Goal: Task Accomplishment & Management: Manage account settings

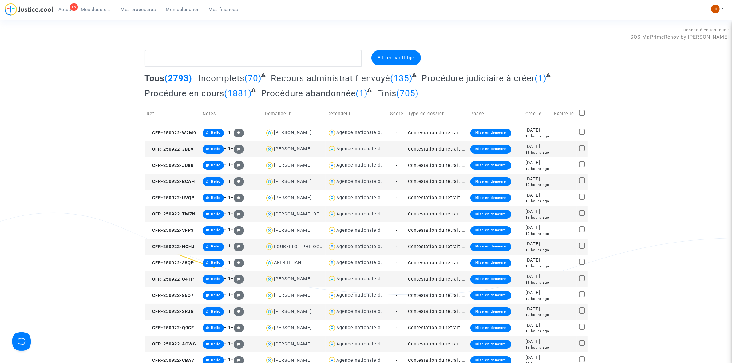
click at [62, 11] on span "Actus" at bounding box center [64, 10] width 13 height 6
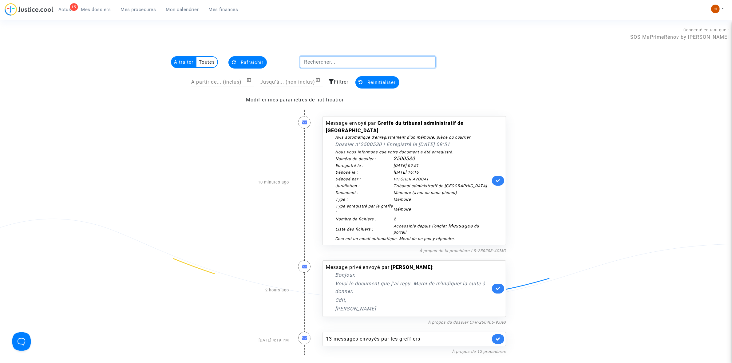
click at [347, 66] on input "text" at bounding box center [368, 62] width 136 height 12
paste input "[PERSON_NAME]"
type input "[PERSON_NAME]"
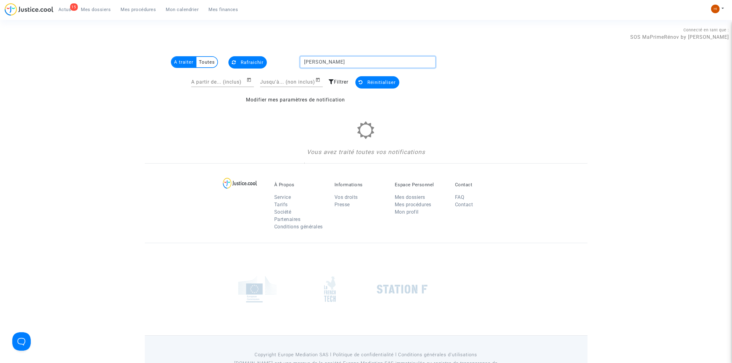
drag, startPoint x: 340, startPoint y: 56, endPoint x: 259, endPoint y: 53, distance: 81.0
click at [259, 53] on section "Connecté en tant que : SOS MaPrimeRénov by [PERSON_NAME] A traiter Toutes [PERS…" at bounding box center [366, 196] width 732 height 392
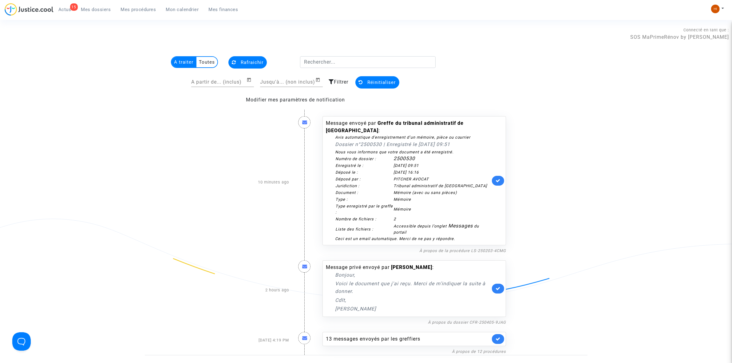
click at [99, 7] on span "Mes dossiers" at bounding box center [96, 10] width 30 height 6
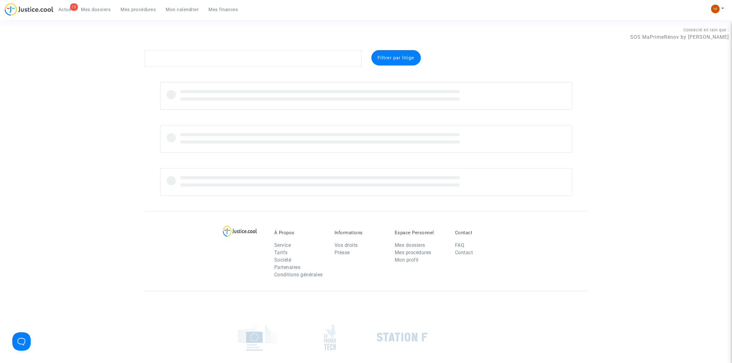
click at [259, 68] on complex-dispute-list "Filtrer par litige" at bounding box center [366, 123] width 443 height 146
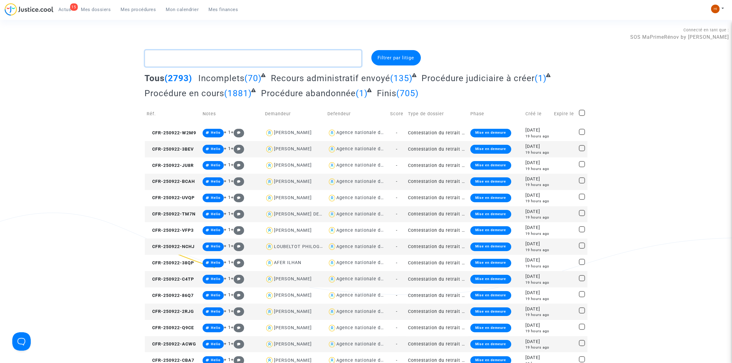
click at [270, 59] on textarea at bounding box center [253, 58] width 217 height 17
paste textarea "[PERSON_NAME]"
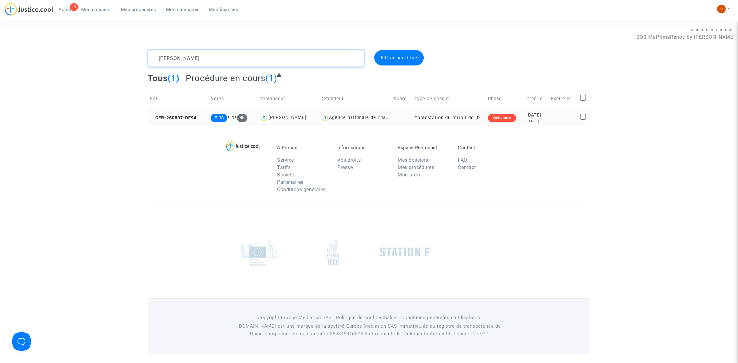
type textarea "[PERSON_NAME]"
click at [195, 115] on copy "CFR-250807-DE94" at bounding box center [173, 117] width 47 height 5
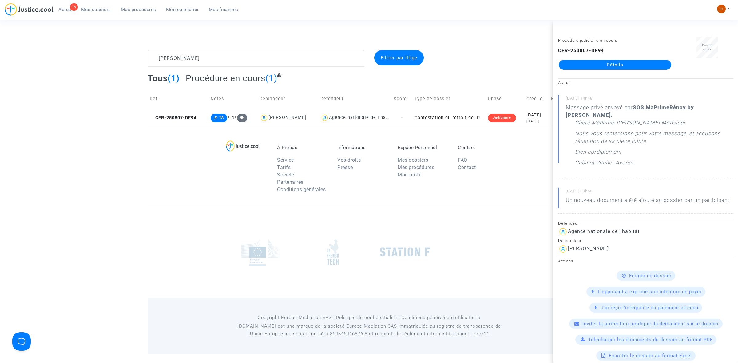
click at [610, 58] on div "CFR-250807-DE94 Détails" at bounding box center [615, 58] width 114 height 23
click at [611, 61] on link "Détails" at bounding box center [615, 65] width 113 height 10
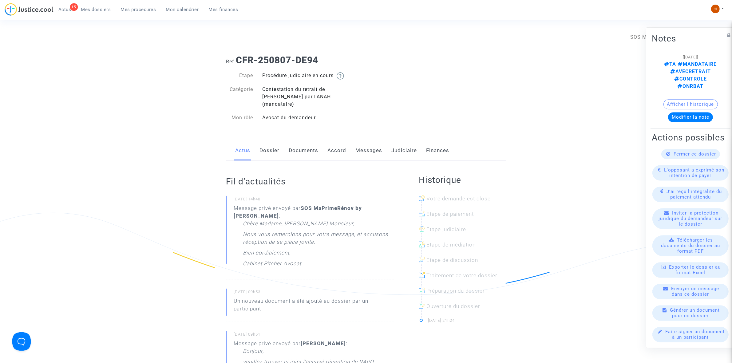
click at [371, 144] on link "Messages" at bounding box center [369, 151] width 27 height 20
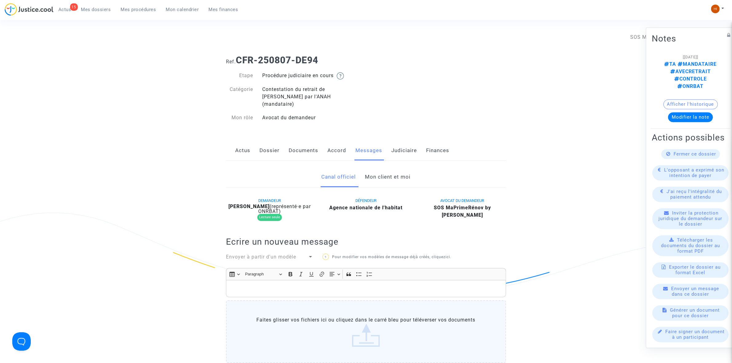
click at [415, 179] on div "Canal officiel Mon client et moi" at bounding box center [366, 177] width 280 height 21
click at [392, 169] on link "Mon client et moi" at bounding box center [388, 177] width 46 height 20
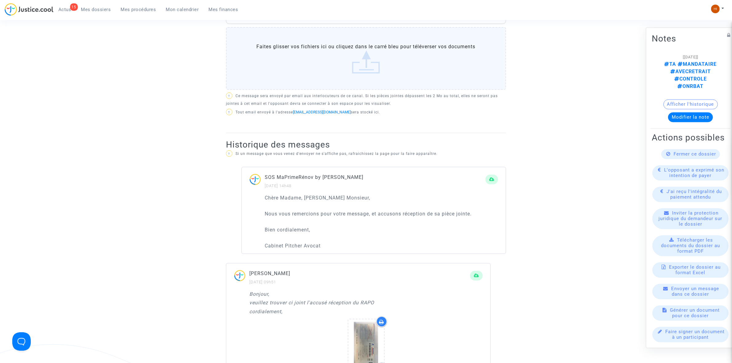
scroll to position [423, 0]
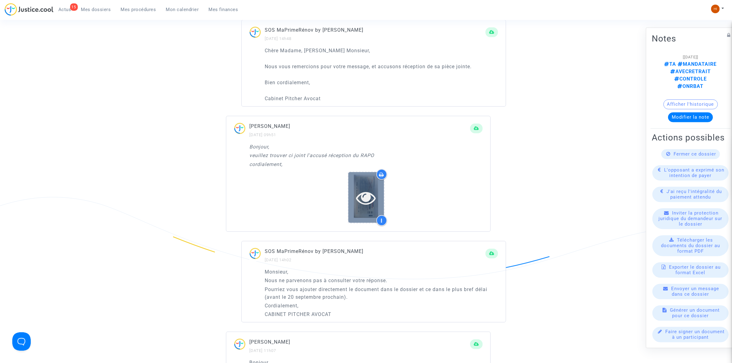
click at [365, 188] on icon at bounding box center [366, 198] width 20 height 20
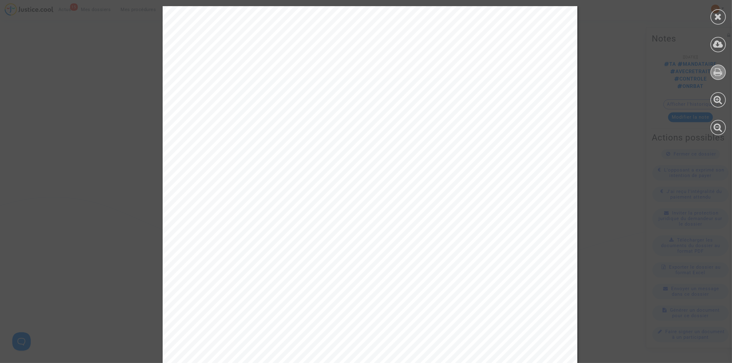
click at [718, 68] on icon at bounding box center [718, 71] width 9 height 9
click at [722, 16] on div at bounding box center [718, 16] width 15 height 15
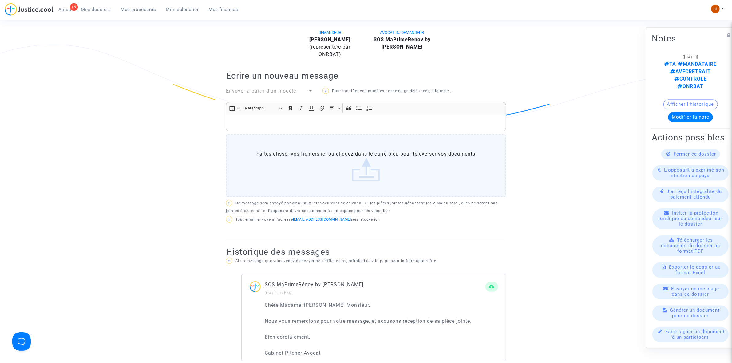
scroll to position [154, 0]
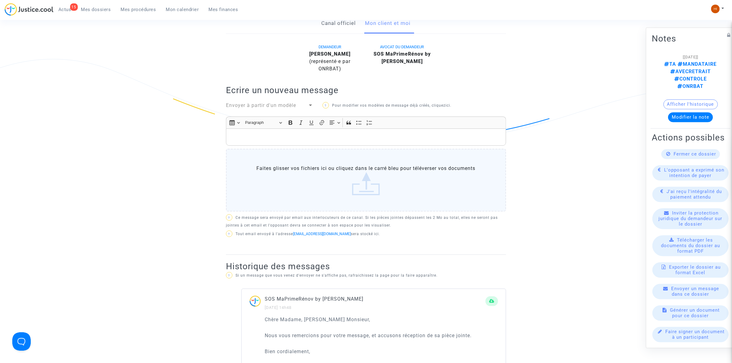
drag, startPoint x: 98, startPoint y: 11, endPoint x: 225, endPoint y: 28, distance: 128.8
click at [98, 11] on span "Mes dossiers" at bounding box center [96, 10] width 30 height 6
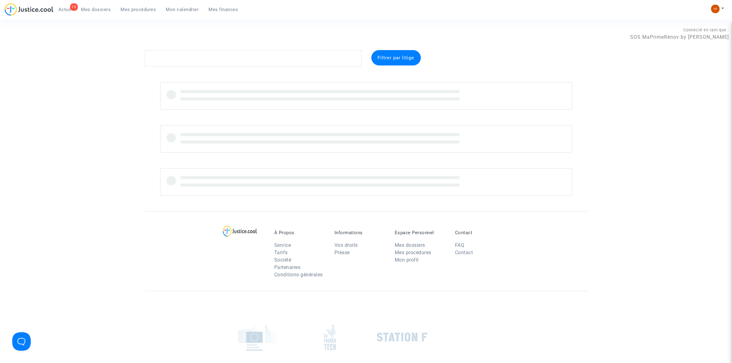
click at [259, 49] on div "Connecté en tant que : SOS MaPrimeRénov by [PERSON_NAME]" at bounding box center [364, 42] width 729 height 15
click at [258, 60] on textarea at bounding box center [253, 58] width 217 height 17
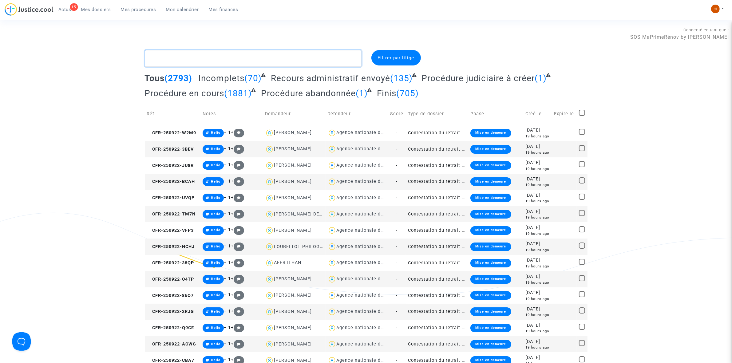
paste textarea "EL [PERSON_NAME]"
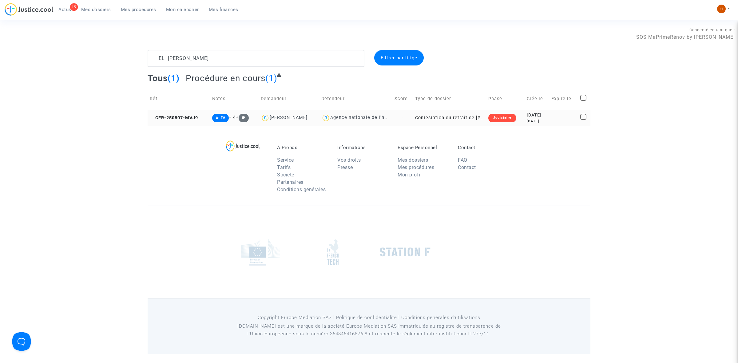
click at [178, 121] on td "CFR-250807-MVJ9" at bounding box center [179, 118] width 62 height 16
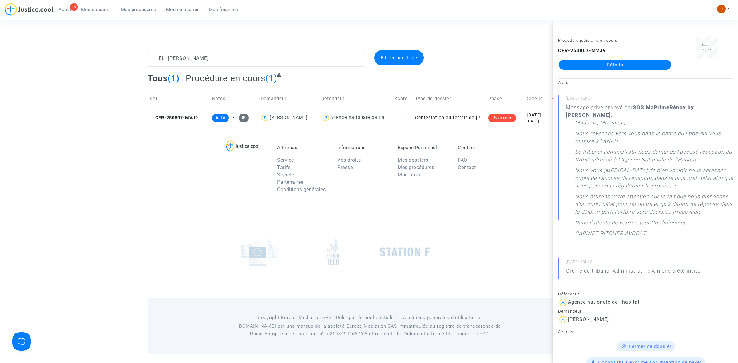
drag, startPoint x: 328, startPoint y: 48, endPoint x: 90, endPoint y: 54, distance: 238.4
click at [90, 54] on section "Connecté en tant que : SOS MaPrimeRénov by [PERSON_NAME] EL ACHHAB [PERSON_NAME…" at bounding box center [369, 177] width 738 height 354
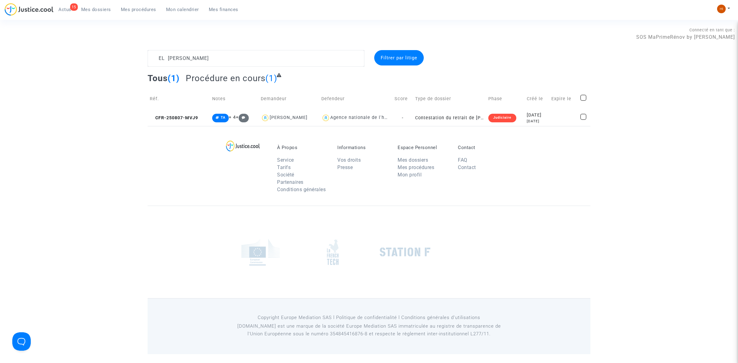
click at [261, 67] on complex-dispute-list "EL ACHHAB [PERSON_NAME] par litige Tous (1) Procédure en cours (1) Réf. Notes D…" at bounding box center [369, 88] width 443 height 76
click at [270, 59] on textarea at bounding box center [256, 58] width 217 height 17
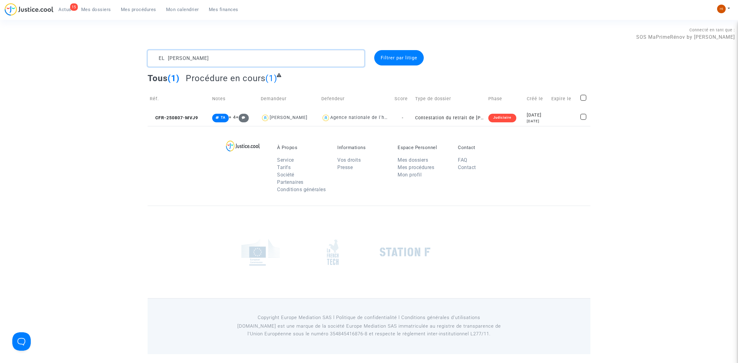
click at [270, 59] on textarea at bounding box center [256, 58] width 217 height 17
paste textarea "2503724 - [PERSON_NAME]"
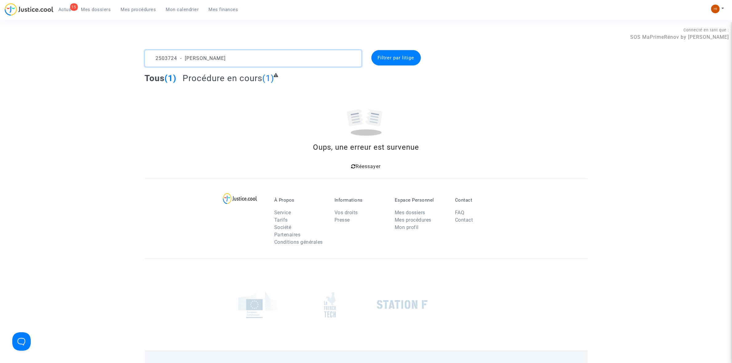
drag, startPoint x: 182, startPoint y: 56, endPoint x: -235, endPoint y: 54, distance: 417.0
click at [0, 54] on html "15 Actus Mes dossiers Mes procédures Mon calendrier Mes finances Mon profil Cha…" at bounding box center [366, 203] width 732 height 407
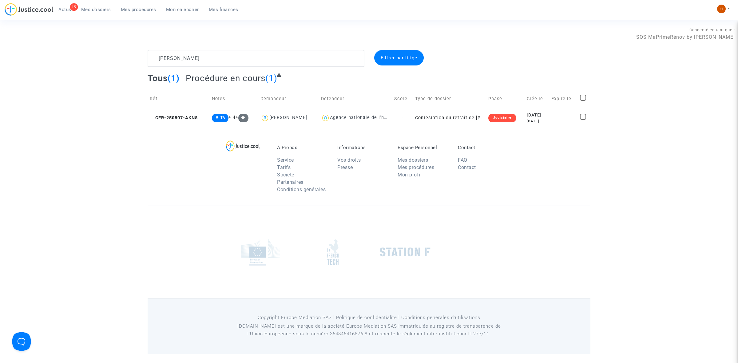
drag, startPoint x: 180, startPoint y: 117, endPoint x: 272, endPoint y: 104, distance: 92.3
click at [181, 117] on span "CFR-250807-AKN8" at bounding box center [174, 117] width 48 height 5
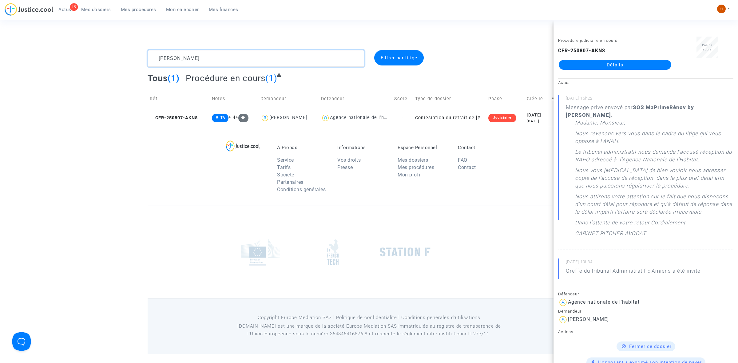
click at [240, 54] on textarea at bounding box center [256, 58] width 217 height 17
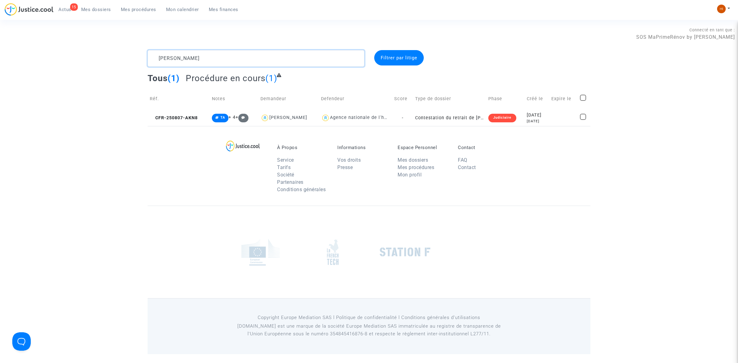
click at [240, 54] on textarea at bounding box center [256, 58] width 217 height 17
paste textarea "BOUROUMIA Fatima"
click at [184, 108] on td "Réf." at bounding box center [179, 99] width 62 height 22
click at [188, 118] on span "CFR-250807-BAV8" at bounding box center [173, 117] width 47 height 5
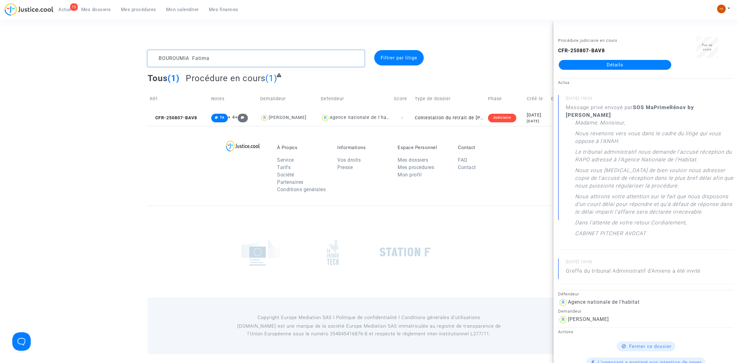
click at [242, 58] on textarea at bounding box center [256, 58] width 217 height 17
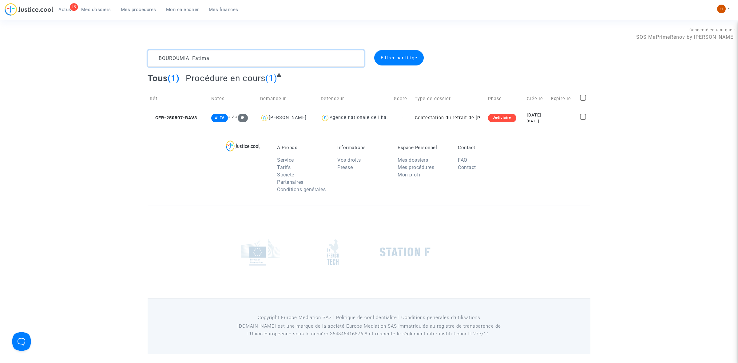
click at [242, 58] on textarea at bounding box center [256, 58] width 217 height 17
paste textarea "[PERSON_NAME]"
type textarea "[PERSON_NAME]"
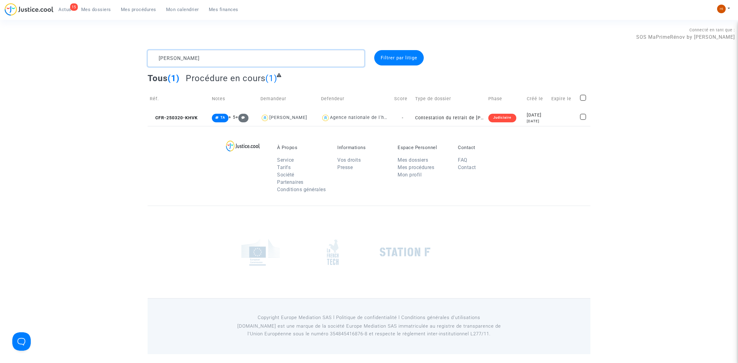
click at [242, 59] on textarea at bounding box center [256, 58] width 217 height 17
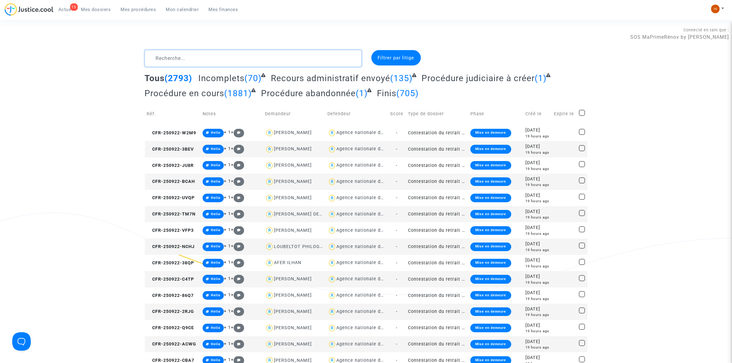
click at [194, 58] on textarea at bounding box center [253, 58] width 217 height 17
paste textarea "LS-250912-PPDN"
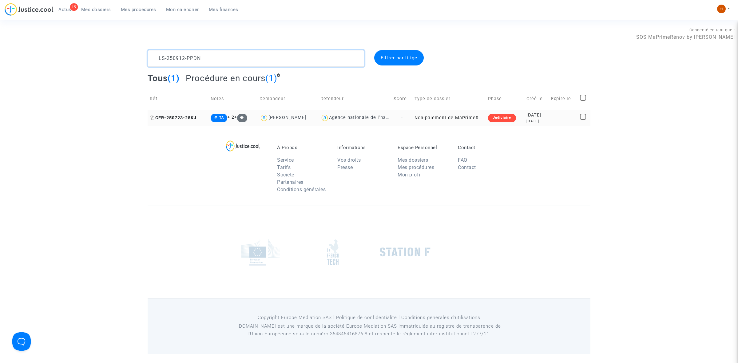
type textarea "LS-250912-PPDN"
click at [176, 119] on span "CFR-250723-28KJ" at bounding box center [173, 117] width 47 height 5
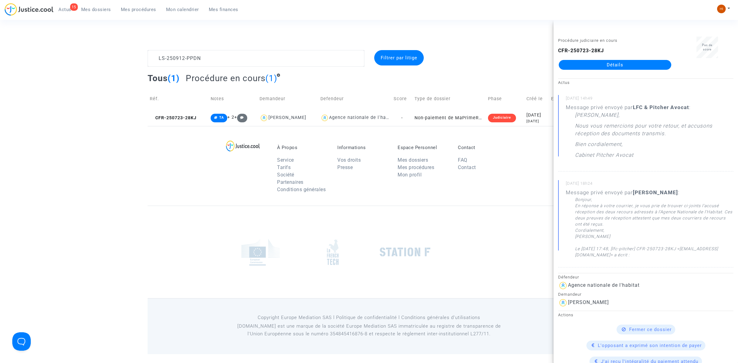
click at [624, 60] on link "Détails" at bounding box center [615, 65] width 113 height 10
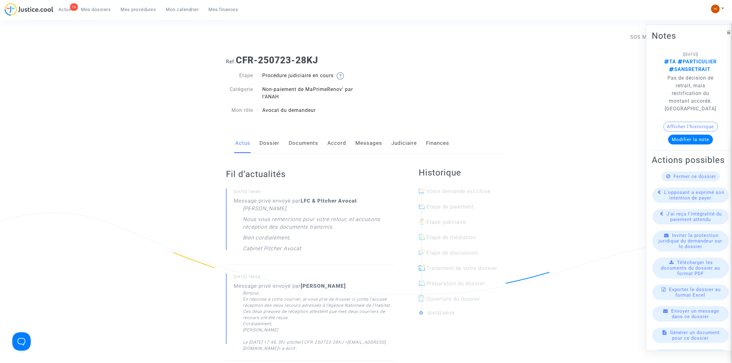
click at [365, 150] on link "Messages" at bounding box center [369, 143] width 27 height 20
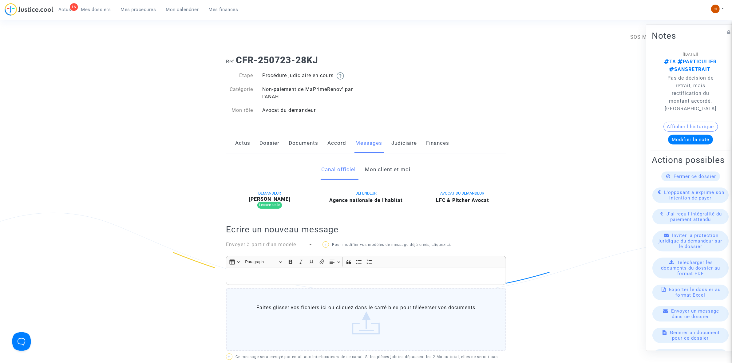
click at [377, 179] on link "Mon client et moi" at bounding box center [388, 170] width 46 height 20
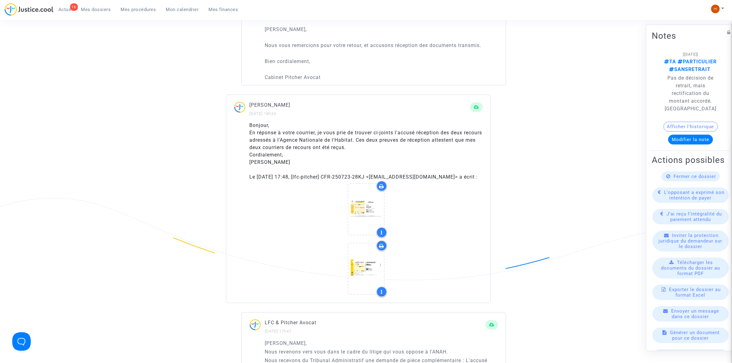
scroll to position [423, 0]
click at [368, 212] on icon at bounding box center [366, 209] width 20 height 20
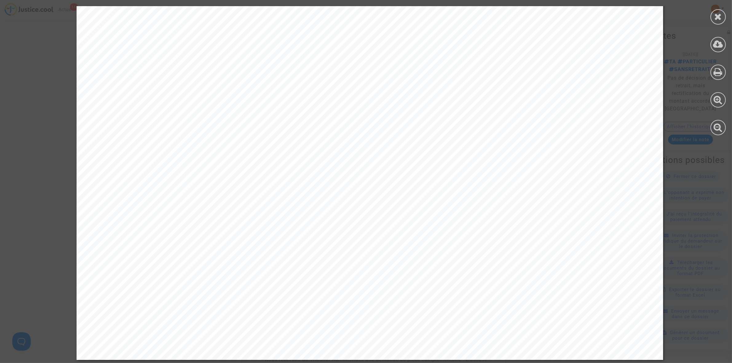
scroll to position [66, 0]
click at [718, 69] on icon at bounding box center [718, 71] width 9 height 9
click at [716, 17] on icon at bounding box center [719, 16] width 8 height 9
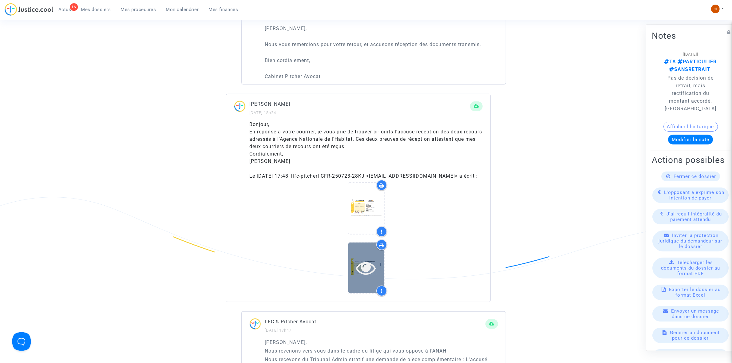
click at [368, 271] on icon at bounding box center [366, 268] width 20 height 20
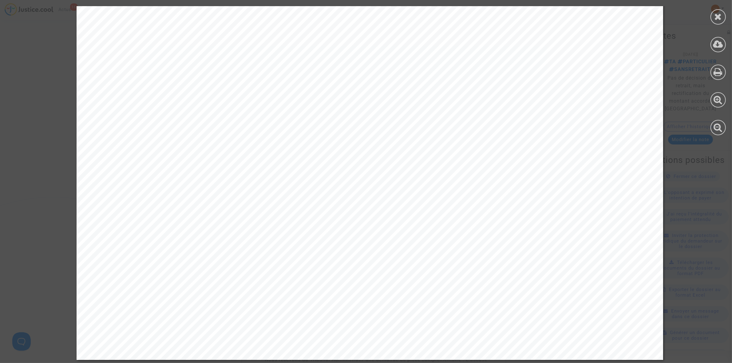
scroll to position [615, 0]
click at [722, 74] on icon at bounding box center [718, 71] width 9 height 9
click at [719, 21] on div at bounding box center [718, 16] width 15 height 15
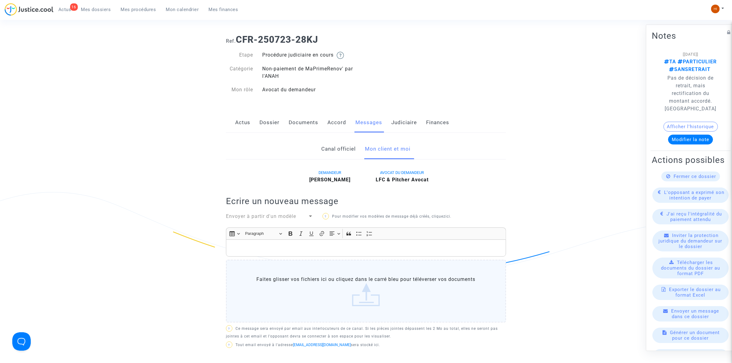
scroll to position [0, 0]
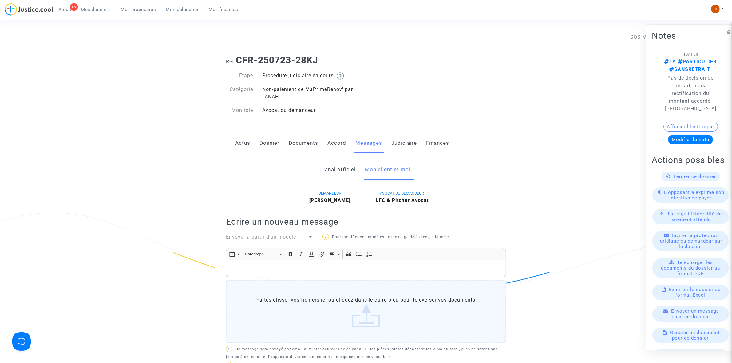
click at [402, 146] on link "Judiciaire" at bounding box center [405, 143] width 26 height 20
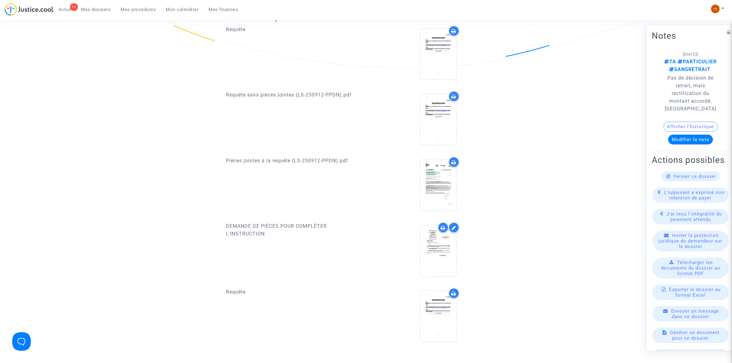
scroll to position [231, 0]
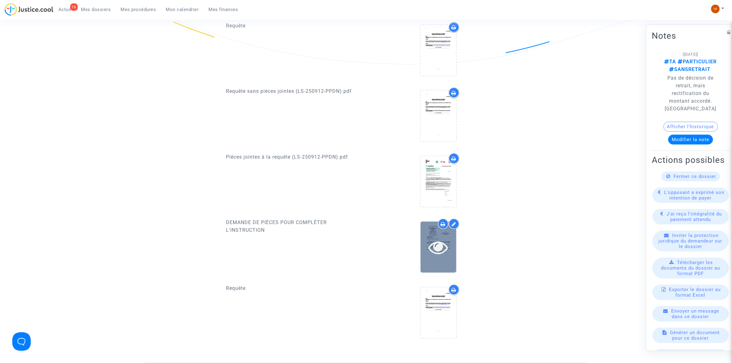
click at [441, 239] on icon at bounding box center [438, 247] width 20 height 20
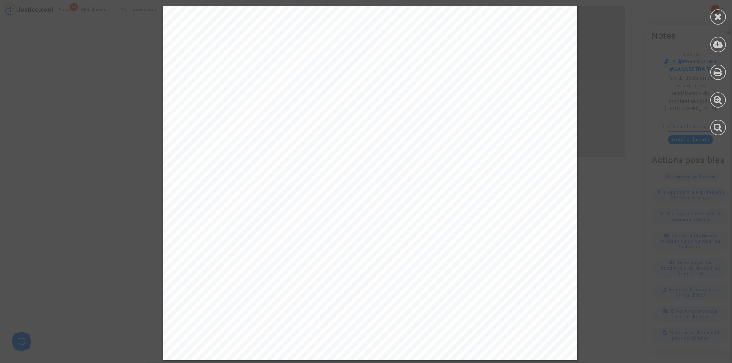
scroll to position [238, 0]
click at [715, 11] on div at bounding box center [718, 16] width 15 height 15
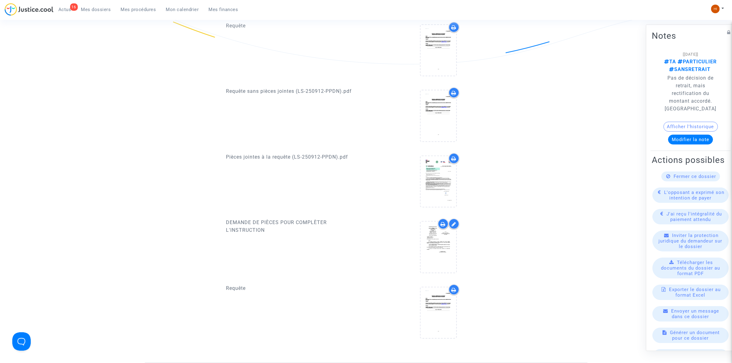
drag, startPoint x: 116, startPoint y: 6, endPoint x: 157, endPoint y: 14, distance: 41.7
click at [116, 8] on link "Mes procédures" at bounding box center [138, 9] width 45 height 9
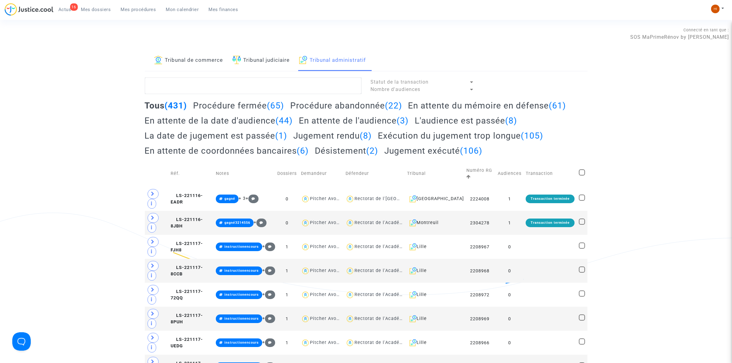
click at [245, 58] on link "Tribunal judiciaire" at bounding box center [262, 60] width 58 height 21
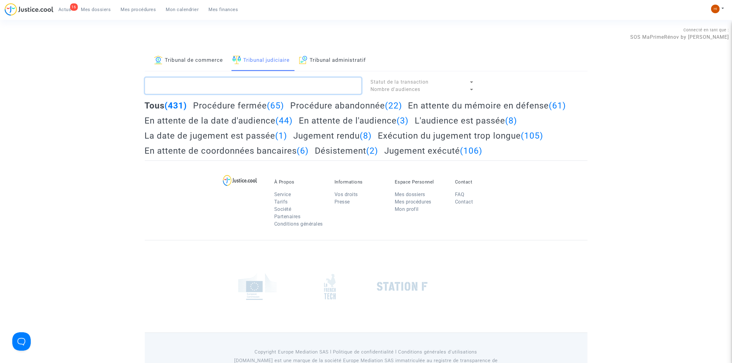
click at [251, 80] on textarea at bounding box center [253, 86] width 217 height 17
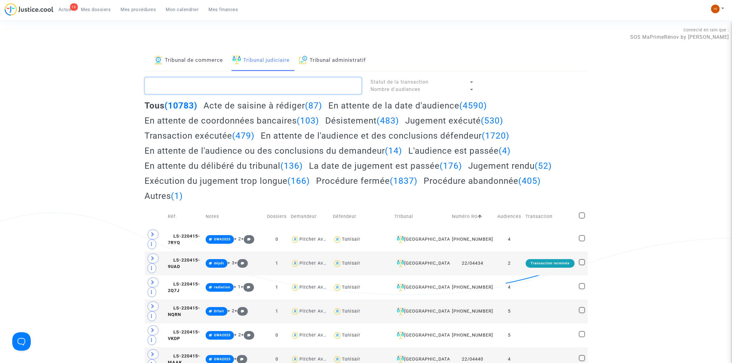
paste textarea "ALAMI ZAJLI El Mehdi"
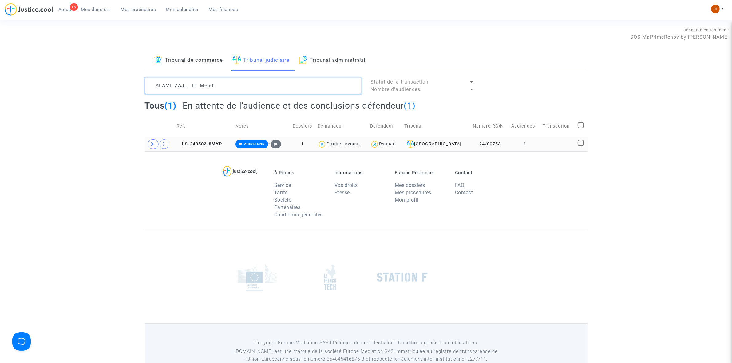
type textarea "ALAMI ZAJLI El Mehdi"
click at [524, 145] on td "1" at bounding box center [525, 144] width 31 height 14
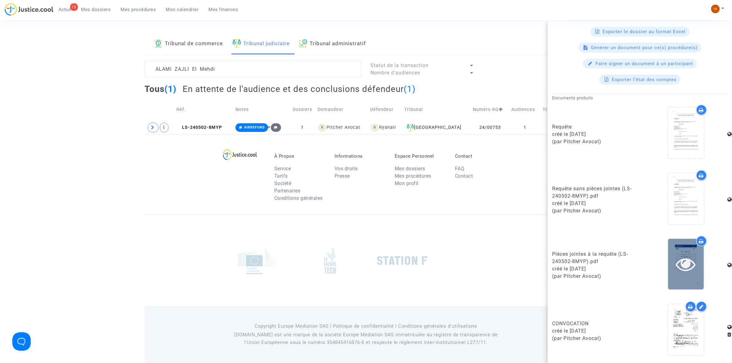
scroll to position [252, 0]
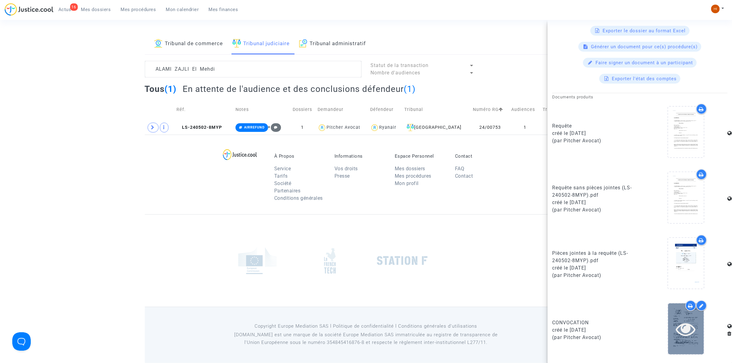
click at [668, 344] on div at bounding box center [686, 329] width 36 height 51
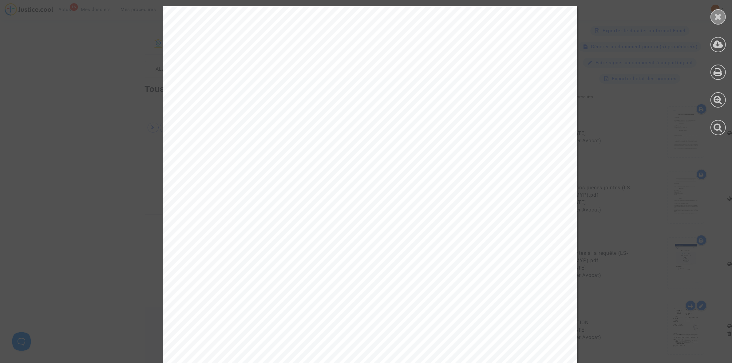
click at [722, 20] on icon at bounding box center [719, 16] width 8 height 9
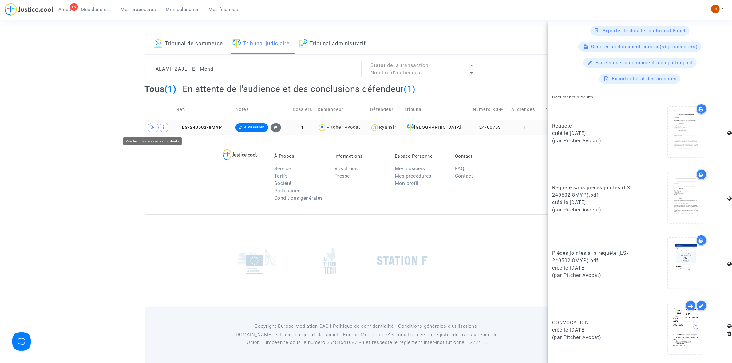
click at [148, 128] on span at bounding box center [153, 128] width 11 height 10
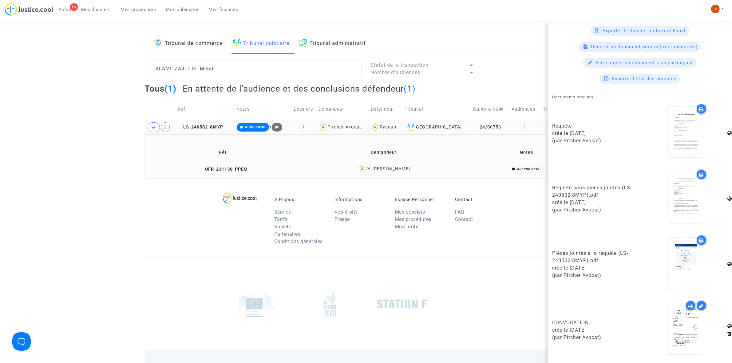
click at [240, 172] on td "CFR-231130-PPEQ" at bounding box center [223, 169] width 153 height 13
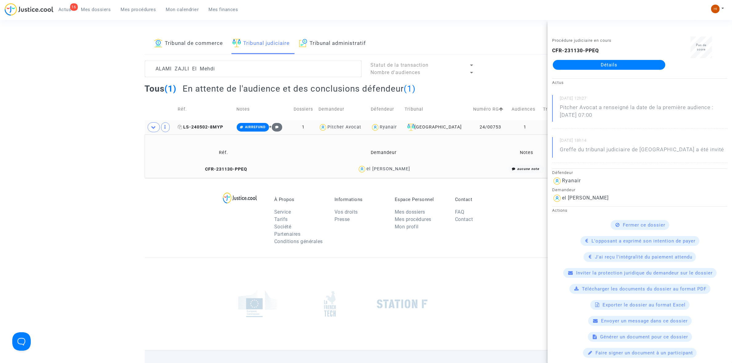
click at [202, 128] on span "LS-240502-8MYP" at bounding box center [201, 127] width 46 height 5
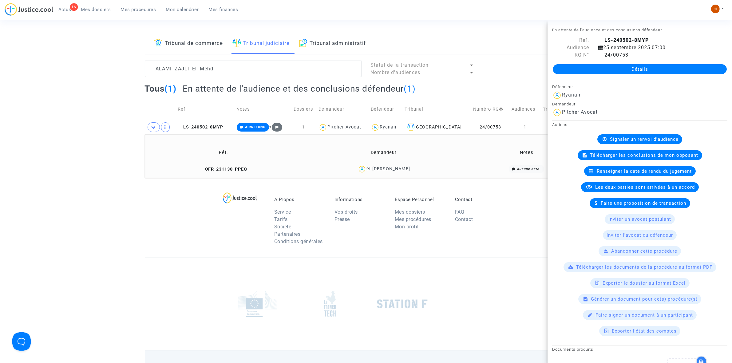
click at [566, 71] on link "Détails" at bounding box center [640, 69] width 174 height 10
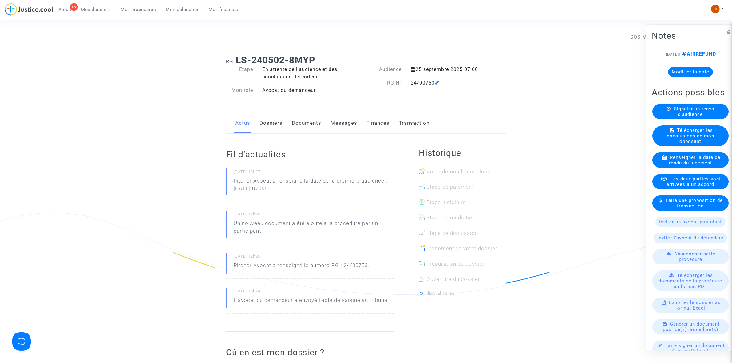
click at [438, 81] on icon at bounding box center [437, 82] width 5 height 5
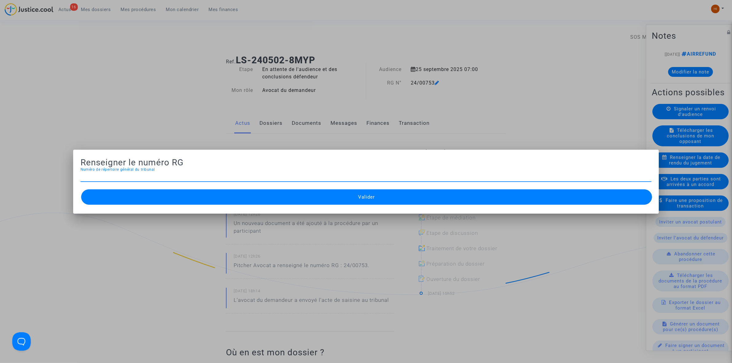
click at [228, 121] on div at bounding box center [366, 181] width 732 height 363
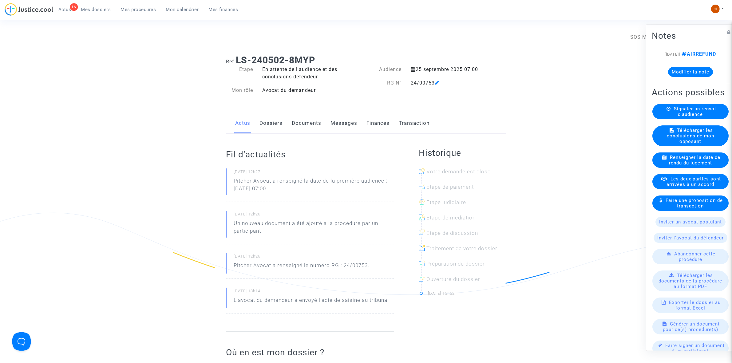
click at [268, 125] on link "Dossiers" at bounding box center [271, 123] width 23 height 20
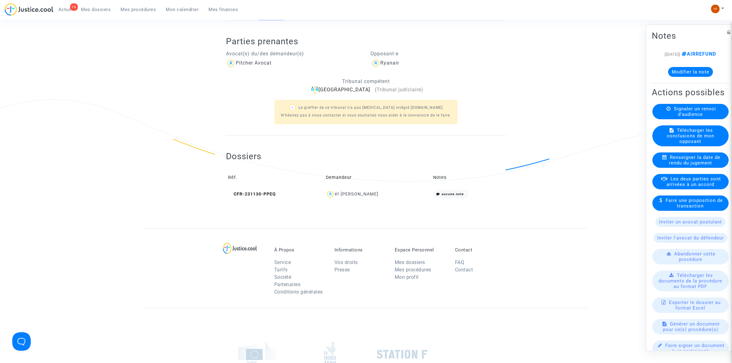
scroll to position [115, 0]
drag, startPoint x: 386, startPoint y: 194, endPoint x: 335, endPoint y: 193, distance: 50.8
click at [335, 193] on div "el [PERSON_NAME]" at bounding box center [377, 192] width 103 height 9
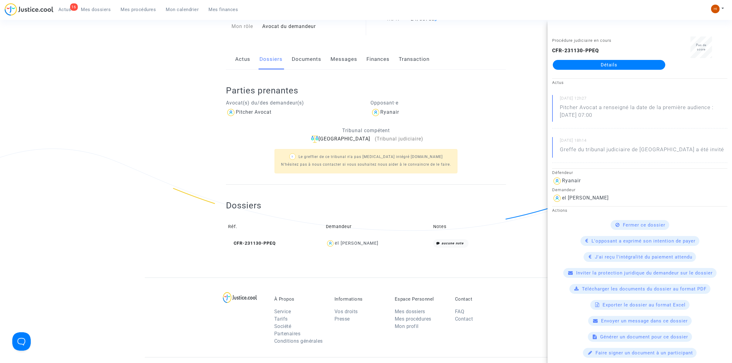
scroll to position [0, 0]
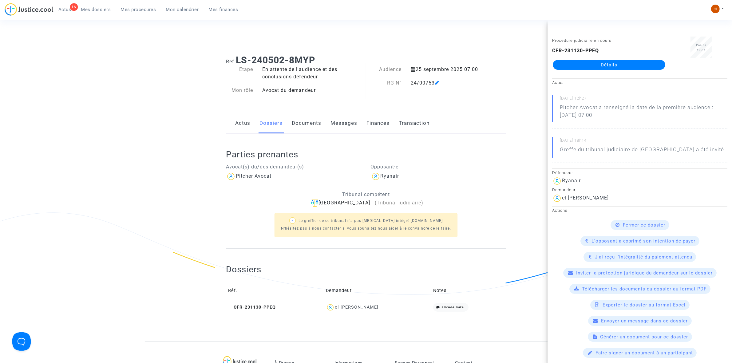
click at [313, 126] on link "Documents" at bounding box center [307, 123] width 30 height 20
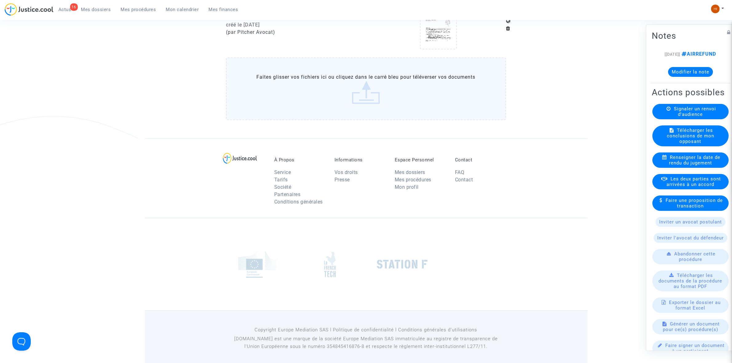
scroll to position [505, 0]
click at [431, 30] on icon at bounding box center [438, 23] width 20 height 20
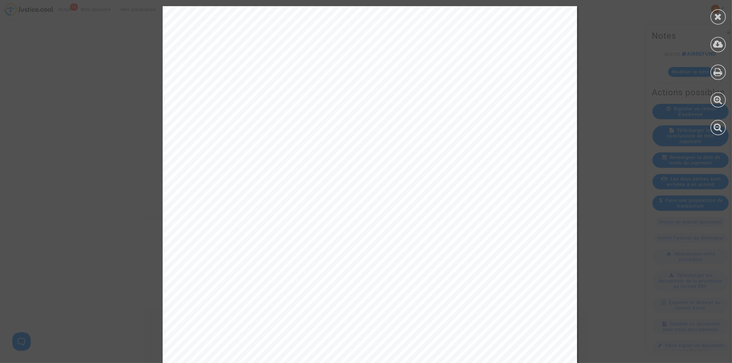
drag, startPoint x: 215, startPoint y: 138, endPoint x: 240, endPoint y: 138, distance: 25.5
click at [240, 138] on div at bounding box center [370, 299] width 415 height 587
drag, startPoint x: 723, startPoint y: 18, endPoint x: 558, endPoint y: 54, distance: 168.9
click at [723, 18] on div at bounding box center [718, 16] width 15 height 15
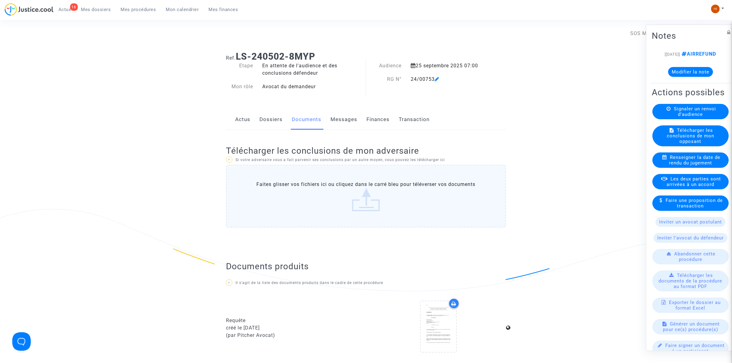
scroll to position [0, 0]
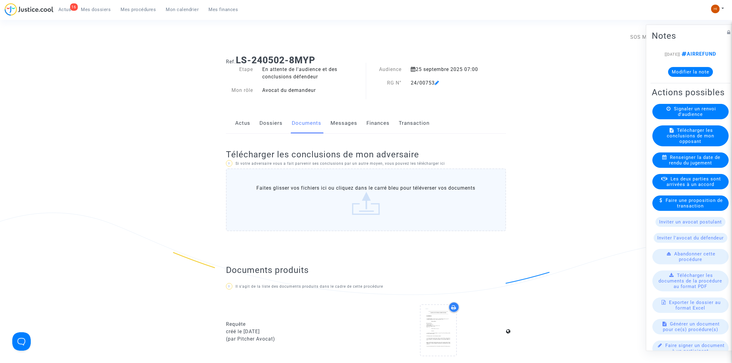
click at [439, 82] on icon at bounding box center [437, 82] width 5 height 5
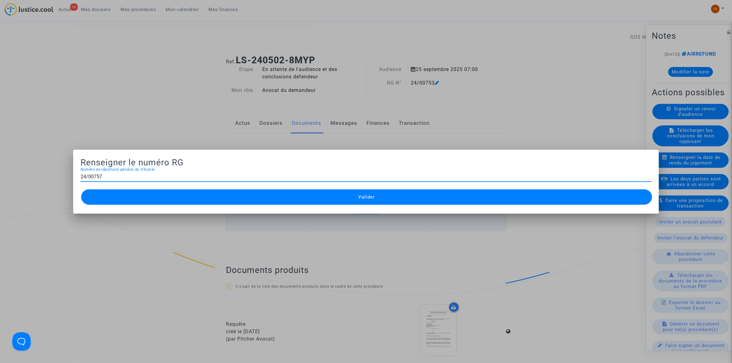
type input "24/00757"
click at [154, 191] on button "Valider" at bounding box center [366, 196] width 571 height 15
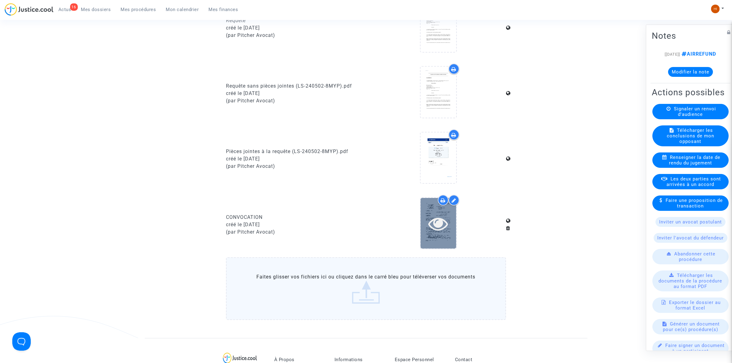
scroll to position [308, 0]
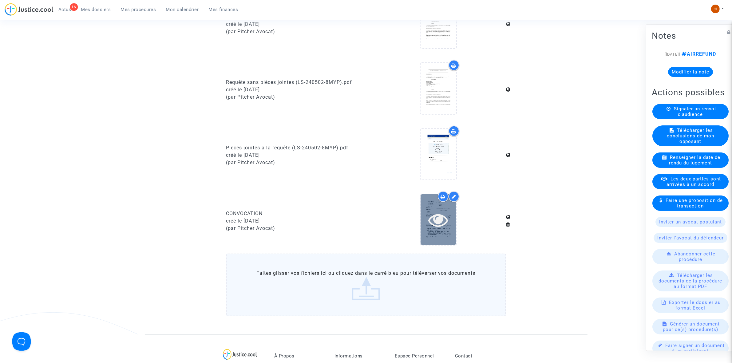
click at [443, 221] on icon at bounding box center [438, 220] width 20 height 20
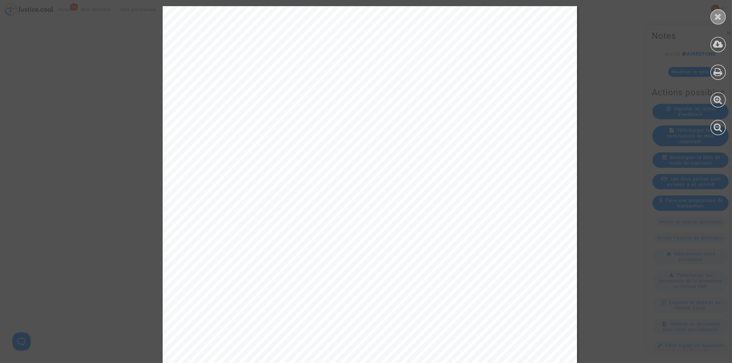
click at [717, 22] on div at bounding box center [718, 16] width 15 height 15
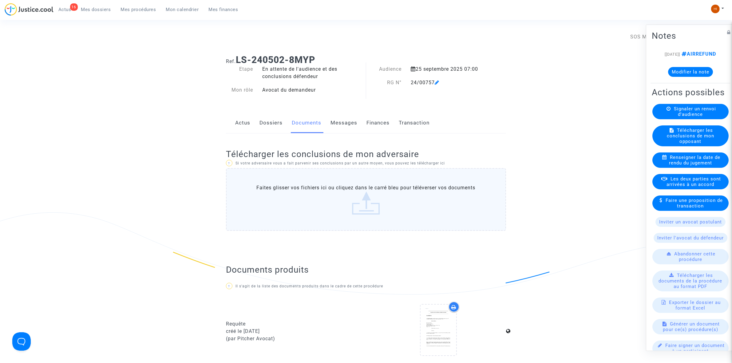
scroll to position [0, 0]
click at [439, 82] on icon at bounding box center [437, 82] width 5 height 5
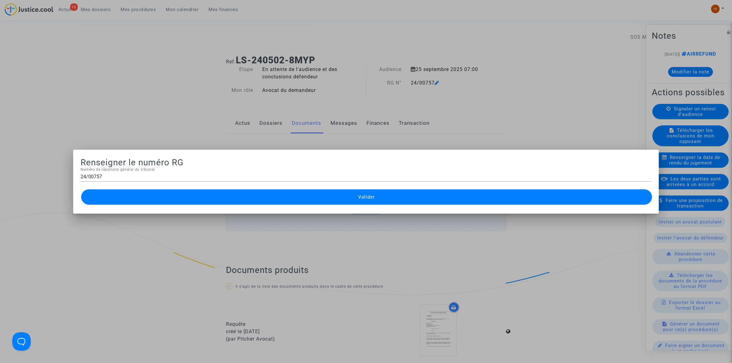
drag, startPoint x: 186, startPoint y: 105, endPoint x: 170, endPoint y: 8, distance: 98.5
click at [187, 105] on div at bounding box center [366, 181] width 732 height 363
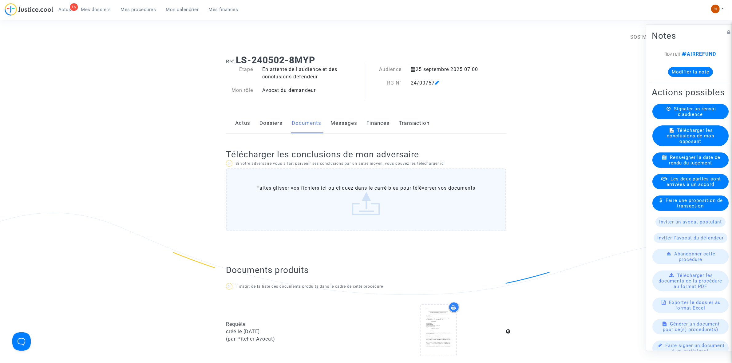
click at [274, 120] on link "Dossiers" at bounding box center [271, 123] width 23 height 20
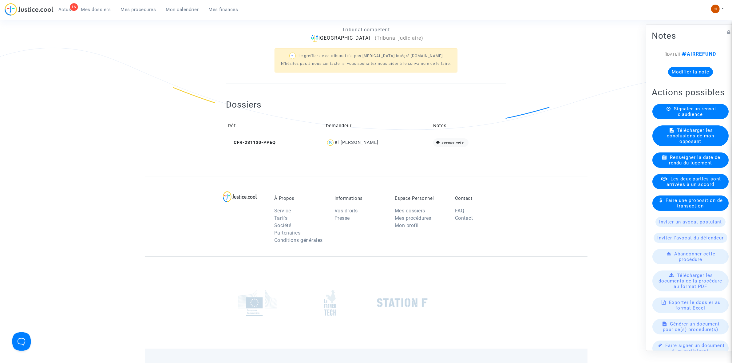
scroll to position [208, 0]
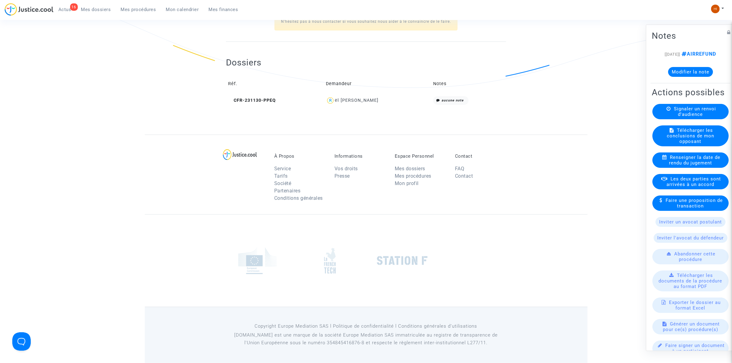
drag, startPoint x: 384, startPoint y: 105, endPoint x: 346, endPoint y: 107, distance: 37.9
click at [346, 107] on div "Dossiers Réf. Demandeur Notes CFR-231130-PPEQ el [PERSON_NAME] zajli aucune note" at bounding box center [366, 78] width 280 height 72
click at [356, 109] on div "Dossiers Réf. Demandeur Notes CFR-231130-PPEQ el [PERSON_NAME] zajli aucune note" at bounding box center [366, 78] width 280 height 72
drag, startPoint x: 382, startPoint y: 101, endPoint x: 336, endPoint y: 100, distance: 46.1
click at [336, 100] on div "el [PERSON_NAME]" at bounding box center [377, 100] width 103 height 9
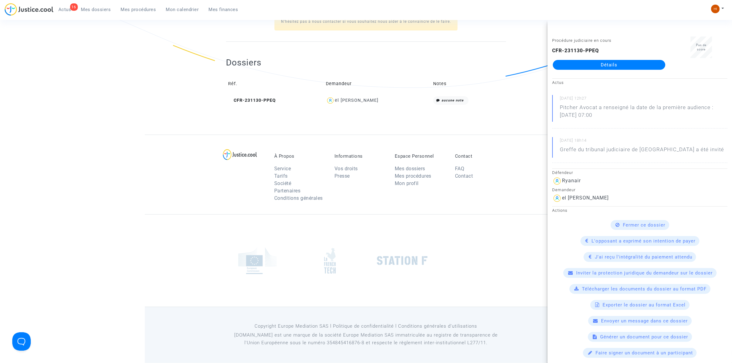
copy div "el [PERSON_NAME]"
click at [140, 9] on span "Mes procédures" at bounding box center [138, 10] width 35 height 6
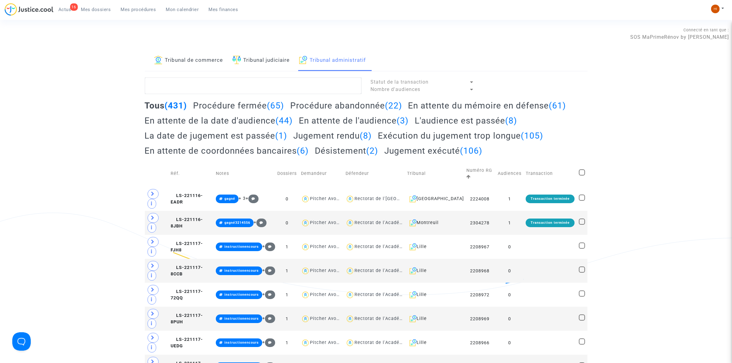
click at [273, 54] on link "Tribunal judiciaire" at bounding box center [262, 60] width 58 height 21
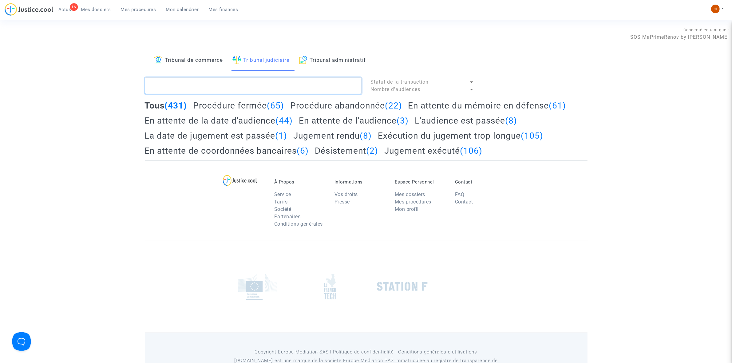
click at [262, 84] on textarea at bounding box center [253, 86] width 217 height 17
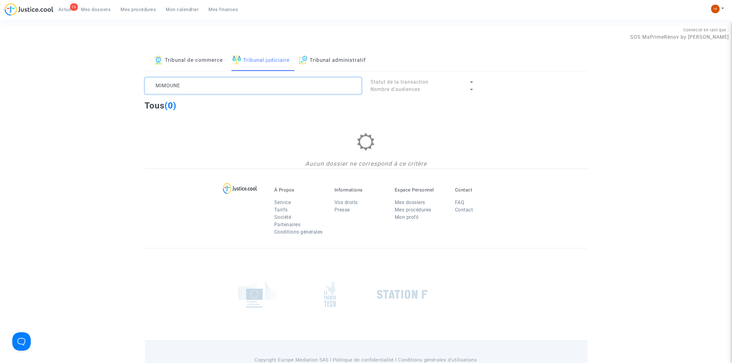
click at [189, 83] on textarea at bounding box center [253, 86] width 217 height 17
drag, startPoint x: 189, startPoint y: 83, endPoint x: -161, endPoint y: 58, distance: 350.3
click at [0, 58] on html "16 Actus Mes dossiers Mes procédures Mon calendrier Mes finances Mon profil Cha…" at bounding box center [366, 198] width 732 height 397
click at [170, 84] on textarea at bounding box center [253, 86] width 217 height 17
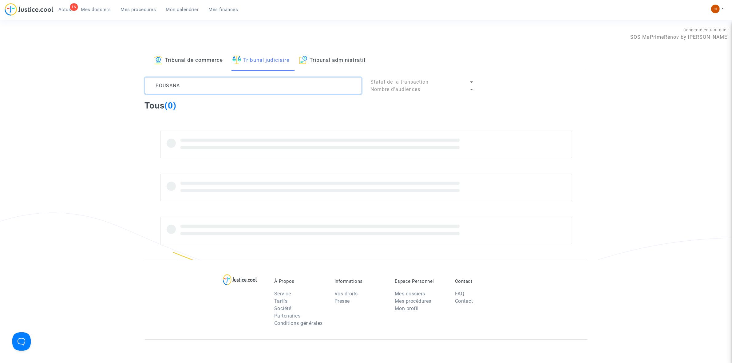
type textarea "BOUSANA"
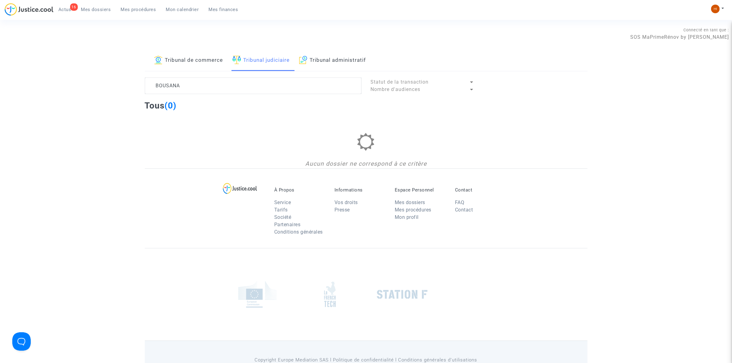
click at [93, 60] on div "Tribunal de commerce Tribunal judiciaire Tribunal administratif BOUSANA Statut …" at bounding box center [366, 109] width 732 height 118
click at [96, 8] on span "Mes dossiers" at bounding box center [96, 10] width 30 height 6
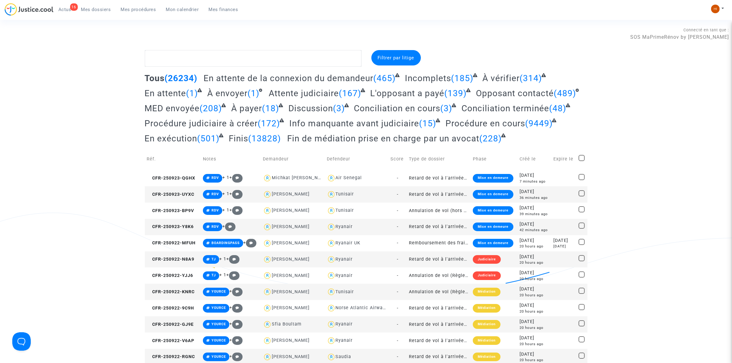
click at [133, 5] on link "Mes procédures" at bounding box center [138, 9] width 45 height 9
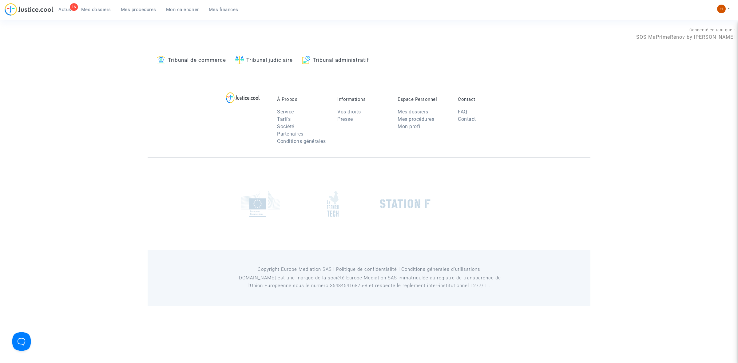
click at [247, 62] on link "Tribunal judiciaire" at bounding box center [264, 60] width 58 height 21
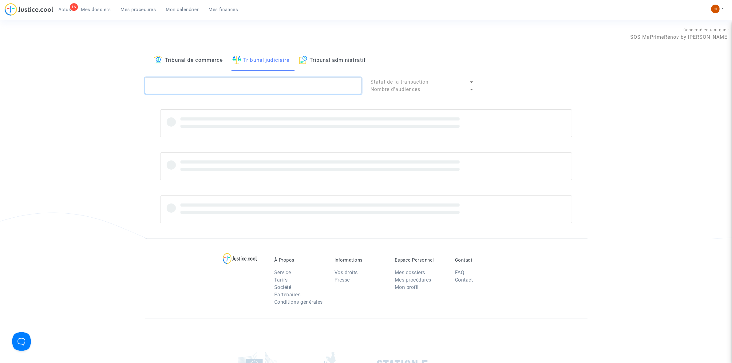
click at [200, 88] on textarea at bounding box center [253, 86] width 217 height 17
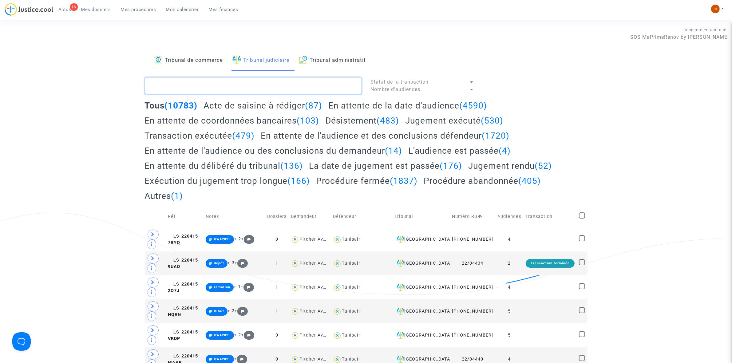
paste textarea "LS-241028-6PDC"
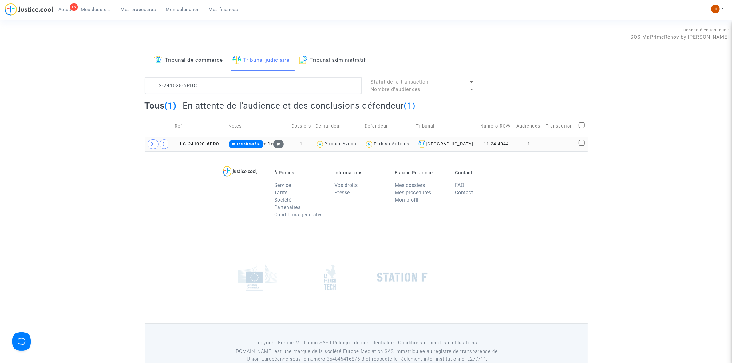
drag, startPoint x: 205, startPoint y: 145, endPoint x: 210, endPoint y: 148, distance: 5.9
click at [205, 145] on span "LS-241028-6PDC" at bounding box center [197, 143] width 44 height 5
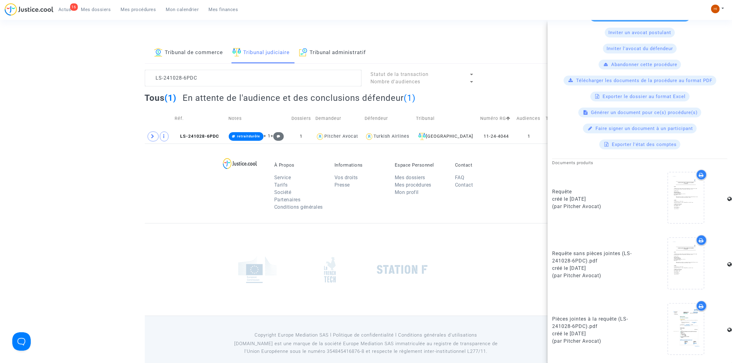
scroll to position [17, 0]
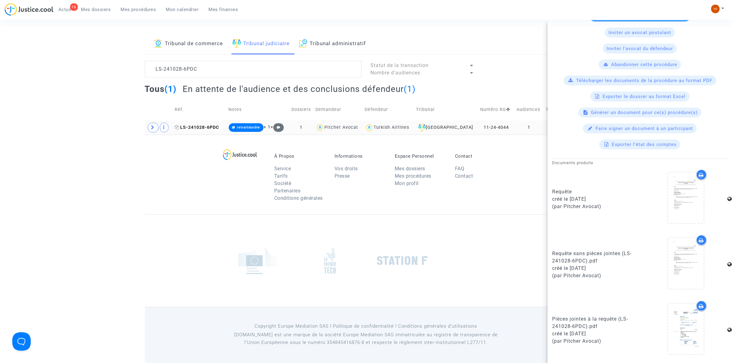
drag, startPoint x: 206, startPoint y: 128, endPoint x: 210, endPoint y: 134, distance: 7.4
click at [206, 128] on span "LS-241028-6PDC" at bounding box center [197, 127] width 44 height 5
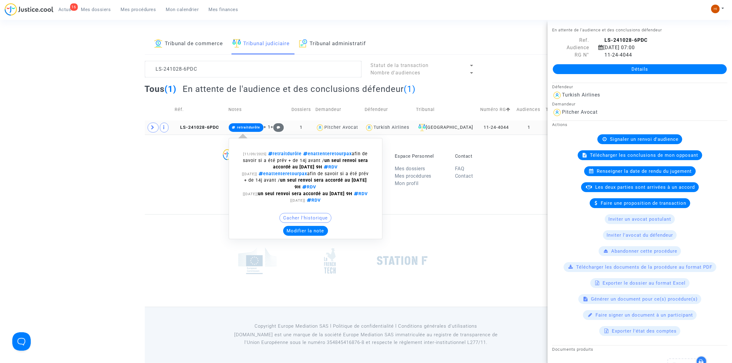
click at [251, 128] on span "retraitdurôle" at bounding box center [248, 127] width 23 height 4
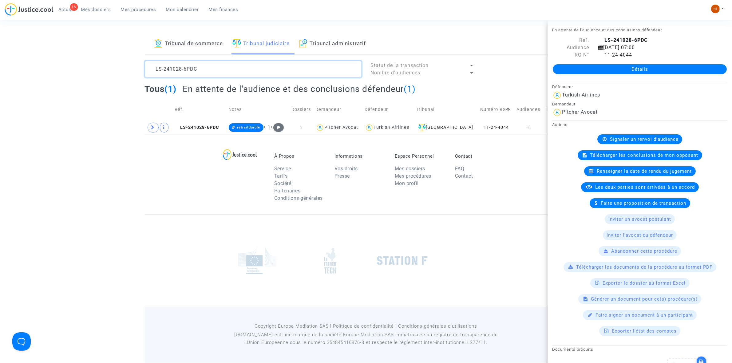
click at [210, 73] on textarea at bounding box center [253, 69] width 217 height 17
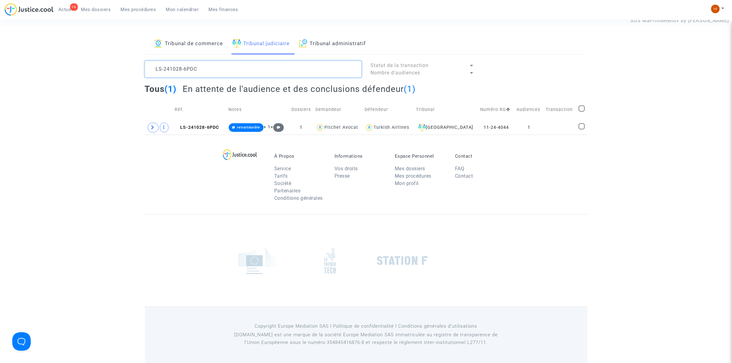
click at [210, 73] on textarea at bounding box center [253, 69] width 217 height 17
paste textarea "10-26CH"
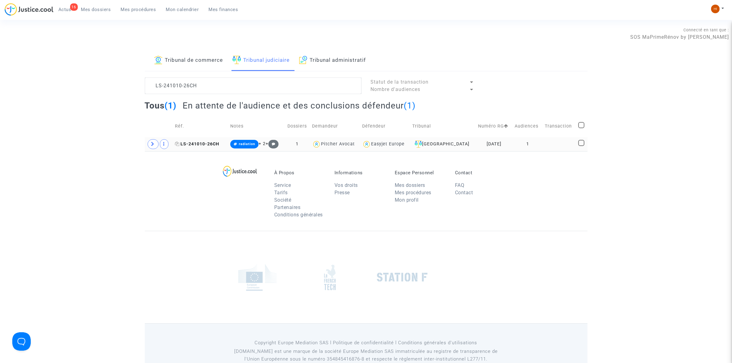
click at [189, 142] on span "LS-241010-26CH" at bounding box center [197, 143] width 44 height 5
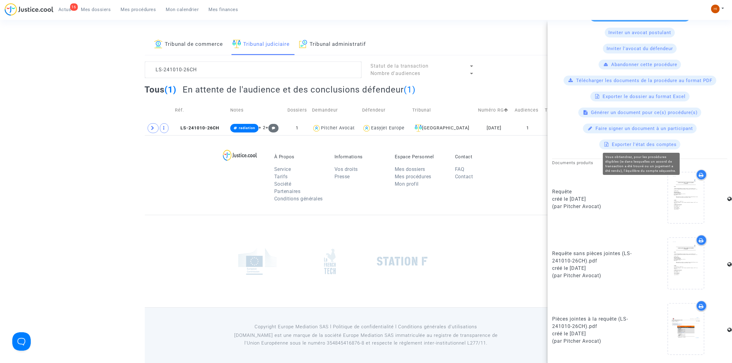
scroll to position [17, 0]
click at [191, 72] on textarea at bounding box center [253, 69] width 217 height 17
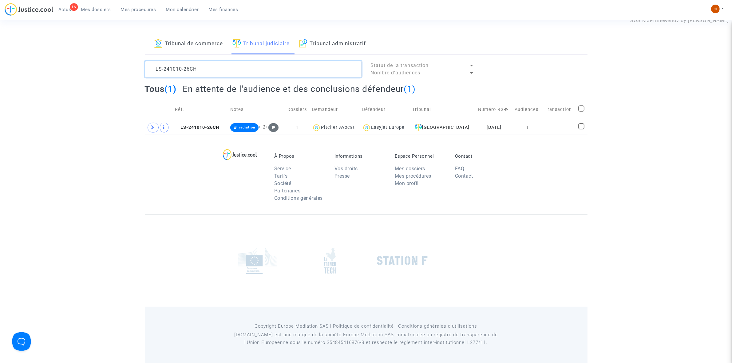
click at [191, 72] on textarea at bounding box center [253, 69] width 217 height 17
click at [229, 73] on textarea at bounding box center [253, 69] width 217 height 17
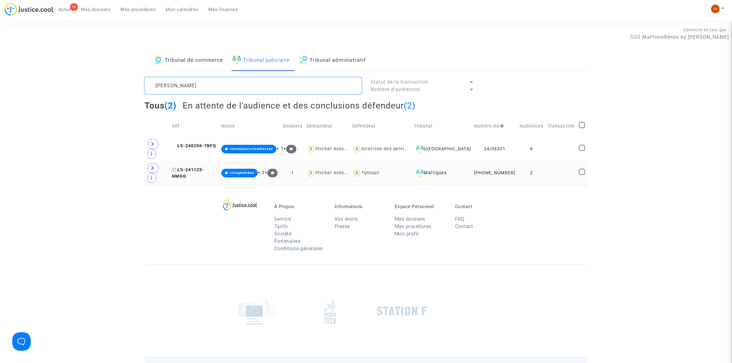
type textarea "[PERSON_NAME]"
click at [203, 167] on span "LS-241125-NMGG" at bounding box center [188, 173] width 32 height 12
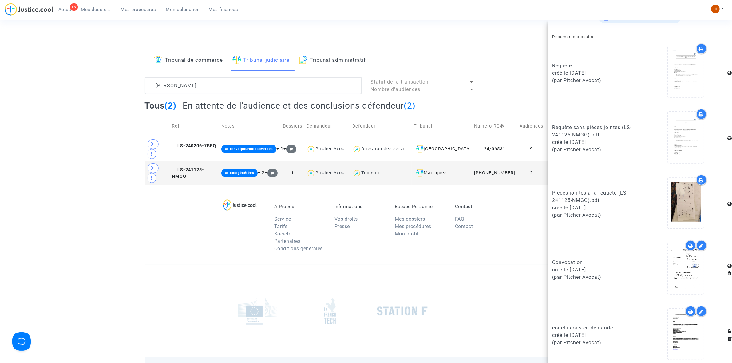
scroll to position [318, 0]
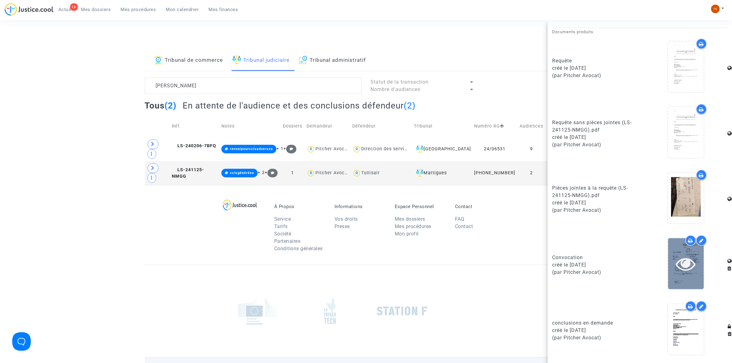
click at [686, 266] on icon at bounding box center [686, 264] width 20 height 20
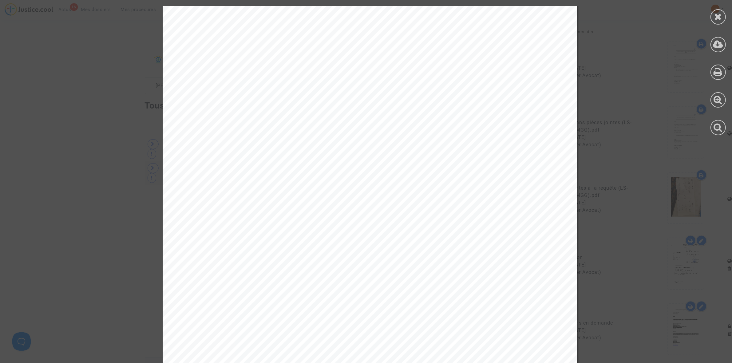
scroll to position [238, 0]
click at [717, 18] on icon at bounding box center [719, 16] width 8 height 9
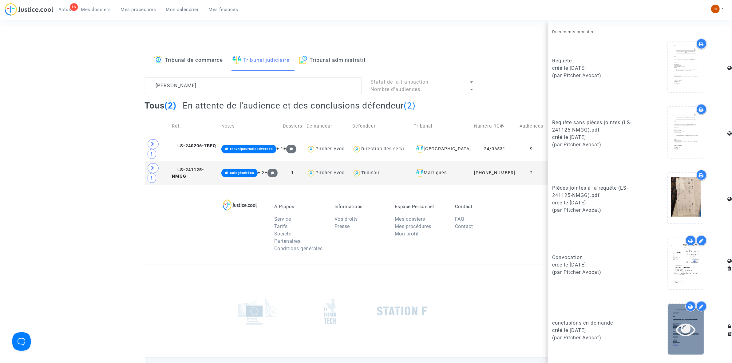
click at [685, 335] on icon at bounding box center [686, 330] width 20 height 20
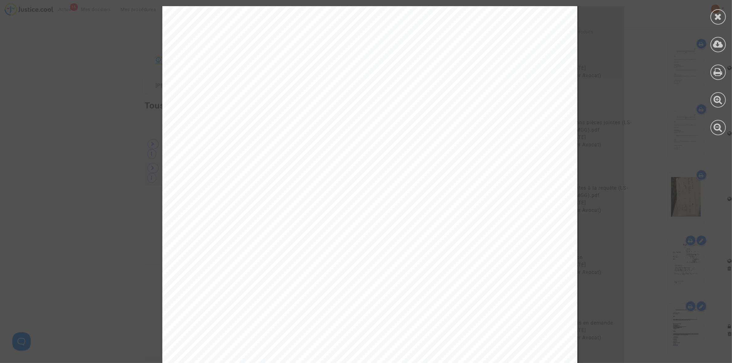
scroll to position [154, 0]
click at [708, 19] on div at bounding box center [719, 70] width 28 height 141
click at [720, 18] on icon at bounding box center [719, 16] width 8 height 9
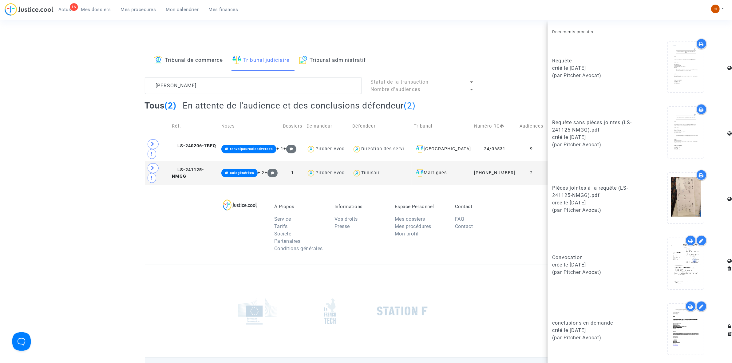
scroll to position [87, 0]
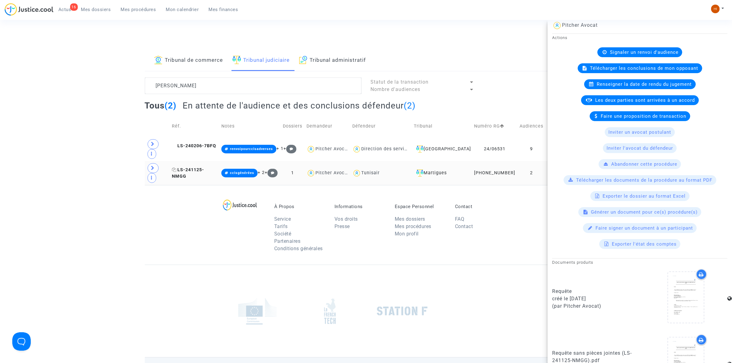
click at [204, 167] on span "LS-241125-NMGG" at bounding box center [188, 173] width 32 height 12
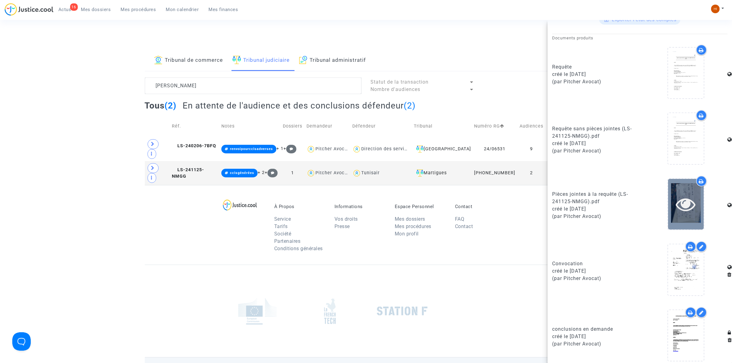
scroll to position [318, 0]
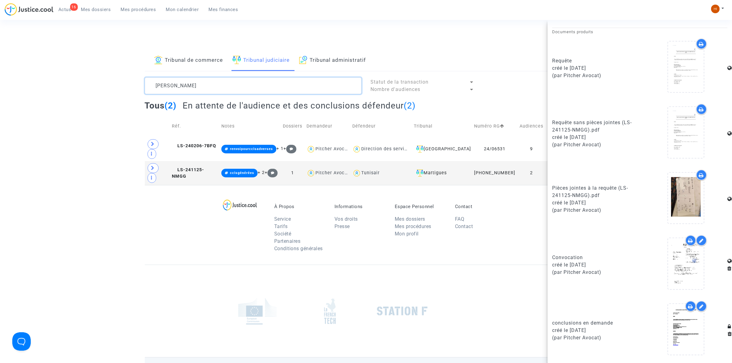
drag, startPoint x: 220, startPoint y: 86, endPoint x: -152, endPoint y: 96, distance: 371.9
click at [0, 96] on html "16 Actus Mes dossiers Mes procédures Mon calendrier Mes finances Mon profil Cha…" at bounding box center [366, 207] width 732 height 414
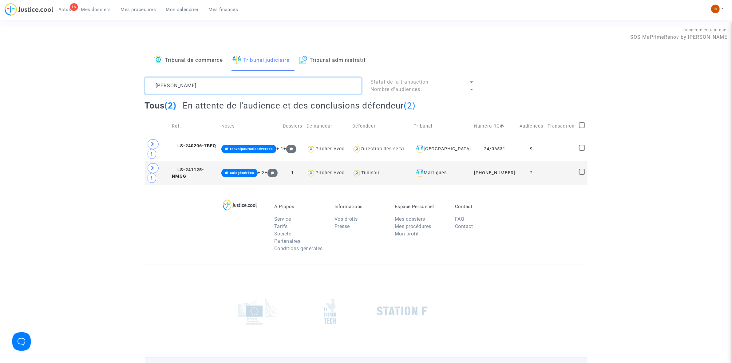
scroll to position [0, 0]
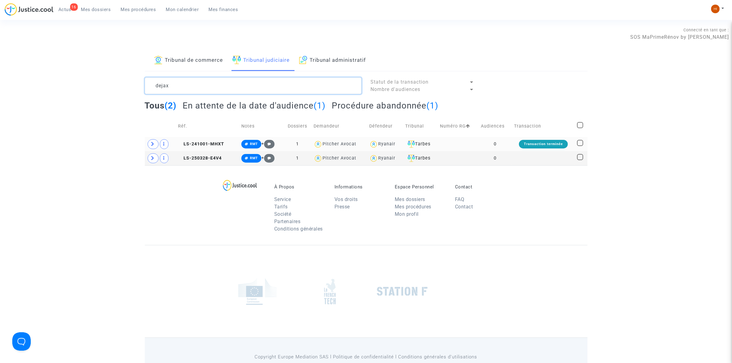
type textarea "dejax"
click at [207, 141] on copy "LS-241001-MHXT" at bounding box center [201, 143] width 46 height 5
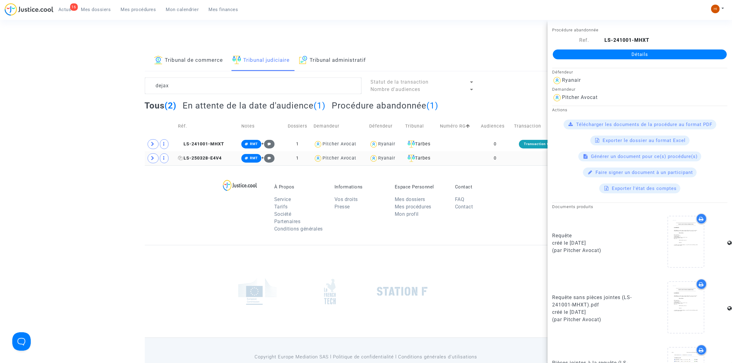
click at [216, 161] on span "LS-250328-E4V4" at bounding box center [200, 158] width 44 height 5
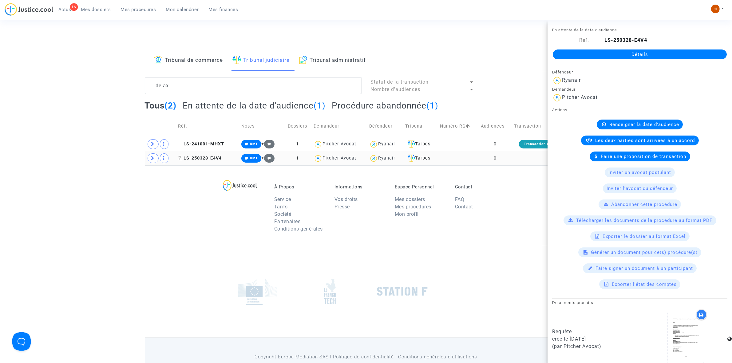
click at [205, 157] on span "LS-250328-E4V4" at bounding box center [200, 158] width 44 height 5
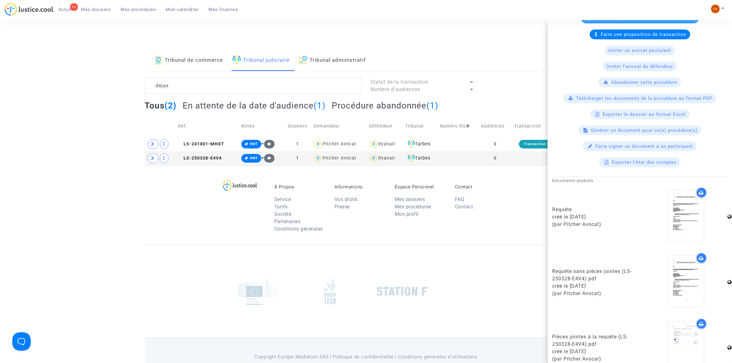
scroll to position [141, 0]
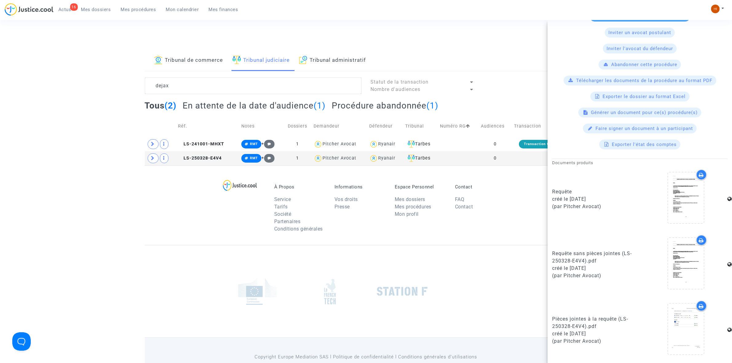
click at [215, 105] on h2 "En attente de la date d'audience (1)" at bounding box center [254, 105] width 143 height 11
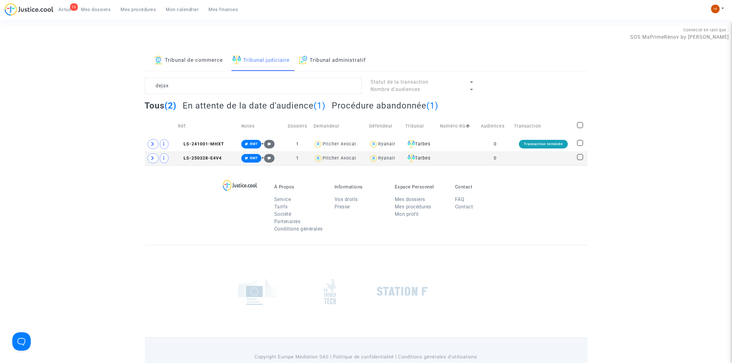
scroll to position [0, 0]
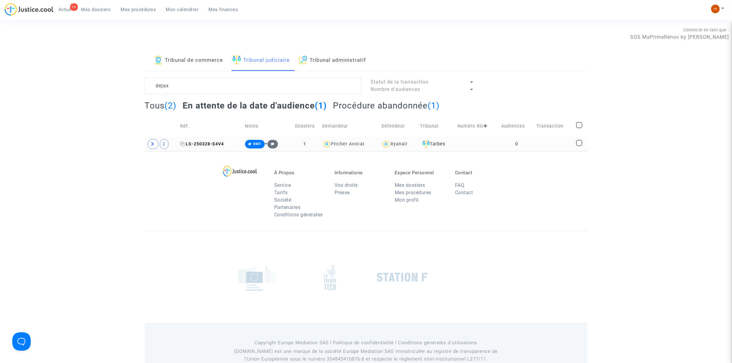
click at [213, 142] on span "LS-250328-E4V4" at bounding box center [202, 143] width 44 height 5
drag, startPoint x: 213, startPoint y: 142, endPoint x: 261, endPoint y: 124, distance: 52.4
click at [217, 142] on span "LS-250328-E4V4" at bounding box center [202, 143] width 44 height 5
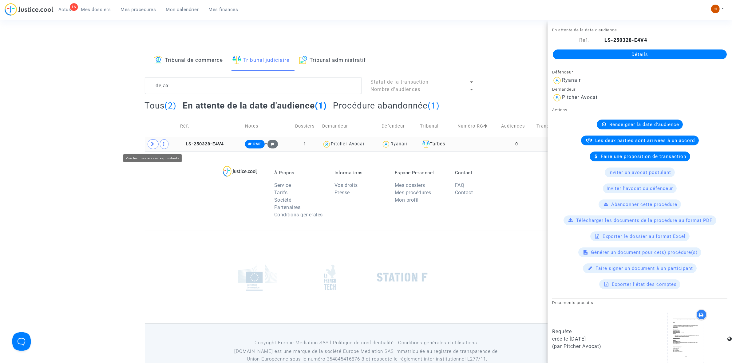
click at [152, 144] on icon at bounding box center [153, 144] width 4 height 5
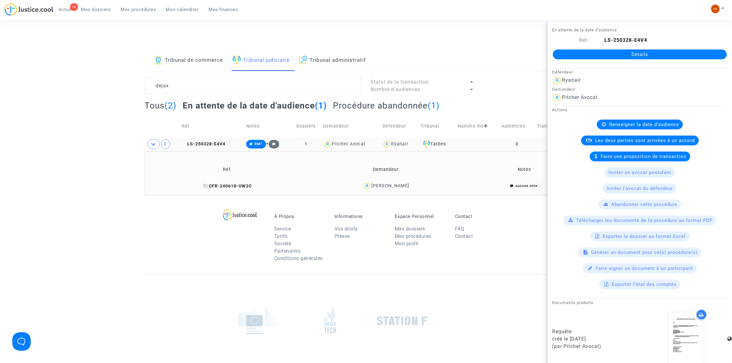
click at [208, 188] on icon at bounding box center [205, 186] width 5 height 4
click at [216, 140] on td "LS-250328-E4V4" at bounding box center [212, 144] width 65 height 14
click at [605, 56] on link "Détails" at bounding box center [640, 55] width 174 height 10
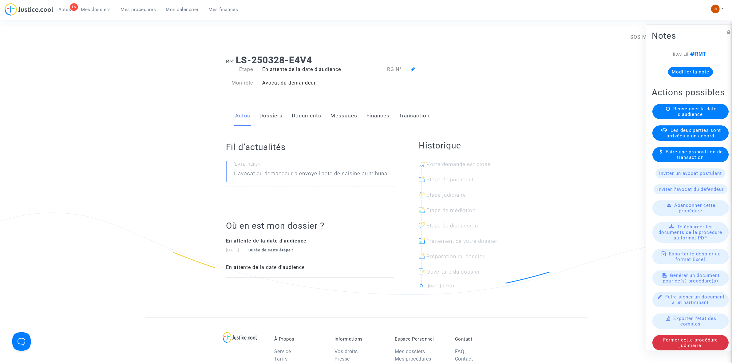
click at [674, 117] on span "Renseigner la date d'audience" at bounding box center [695, 111] width 43 height 11
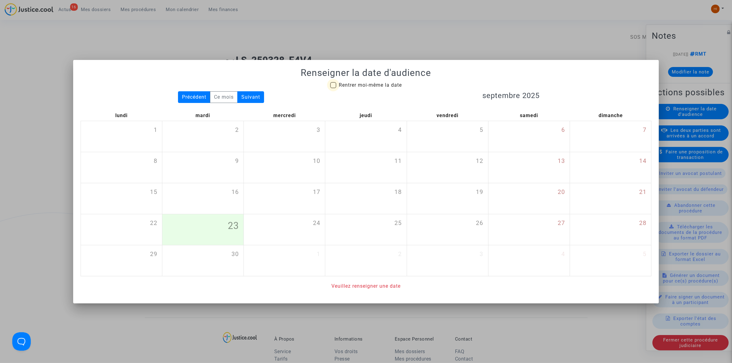
click at [343, 88] on span "Rentrer moi-même la date" at bounding box center [370, 84] width 63 height 7
click at [333, 88] on input "Rentrer moi-même la date" at bounding box center [333, 88] width 0 height 0
checkbox input "true"
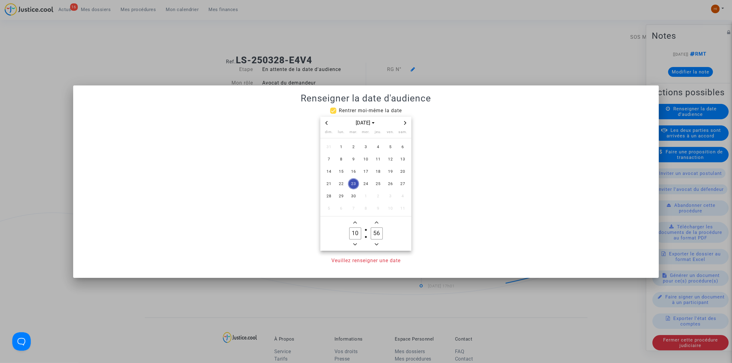
click at [404, 123] on icon "Next month" at bounding box center [405, 123] width 4 height 4
click at [339, 159] on span "8" at bounding box center [341, 159] width 11 height 11
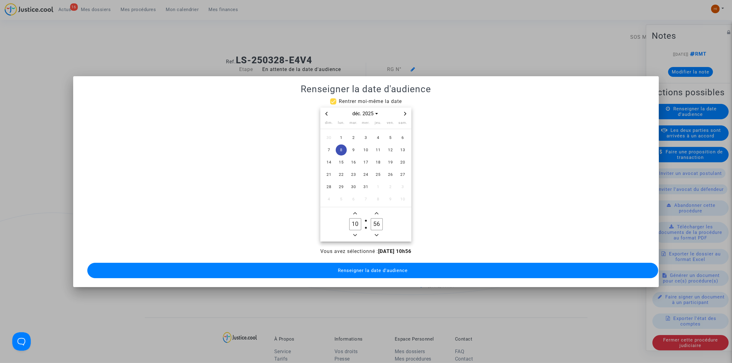
click at [356, 227] on input "10" at bounding box center [355, 224] width 12 height 12
click at [354, 233] on icon "Minus a hour" at bounding box center [355, 235] width 4 height 4
type input "09"
click at [374, 224] on input "56" at bounding box center [377, 224] width 12 height 12
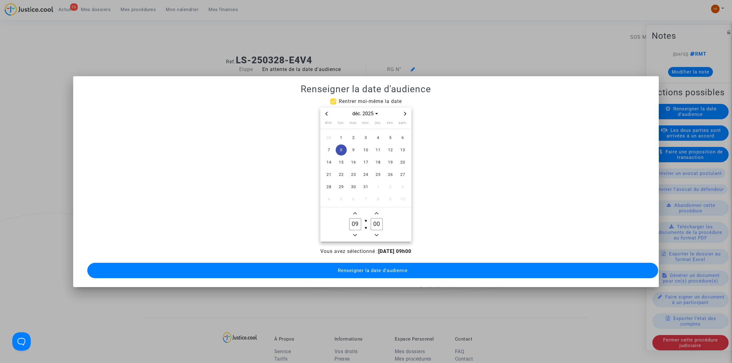
type input "00"
click at [344, 268] on span "Renseigner la date d'audience" at bounding box center [373, 271] width 70 height 6
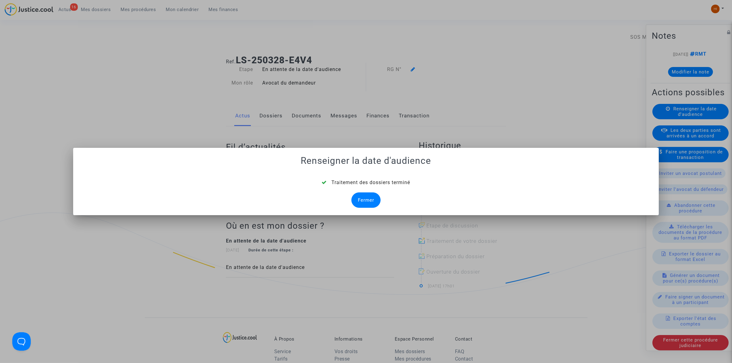
click at [374, 204] on div "Fermer" at bounding box center [366, 200] width 29 height 15
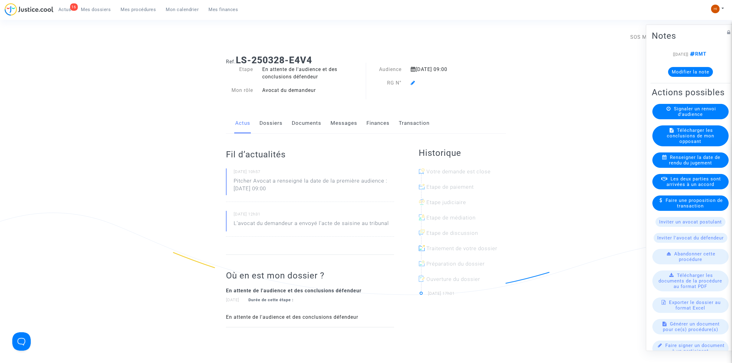
click at [410, 80] on div at bounding box center [446, 82] width 80 height 7
click at [415, 85] on div at bounding box center [446, 82] width 80 height 7
click at [413, 85] on icon at bounding box center [413, 82] width 5 height 5
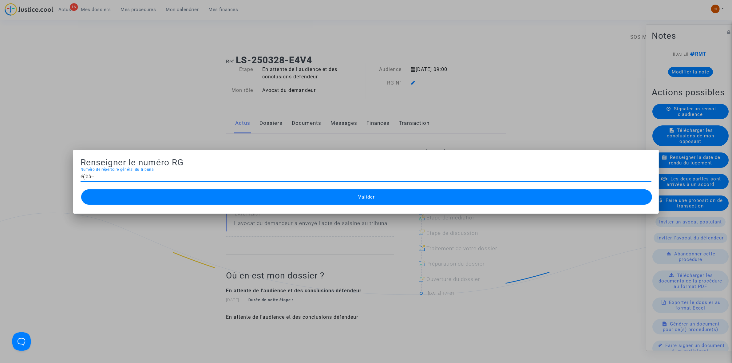
type input "é(:àà--'"
type input "25/00664"
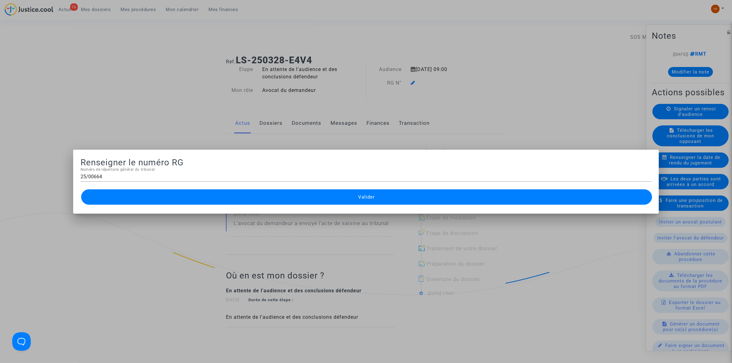
click at [277, 209] on mat-dialog-container "Renseigner le numéro RG 25/00664 Numéro de répertoire général du tribunal Valid…" at bounding box center [366, 182] width 586 height 64
click at [279, 201] on button "Valider" at bounding box center [366, 196] width 571 height 15
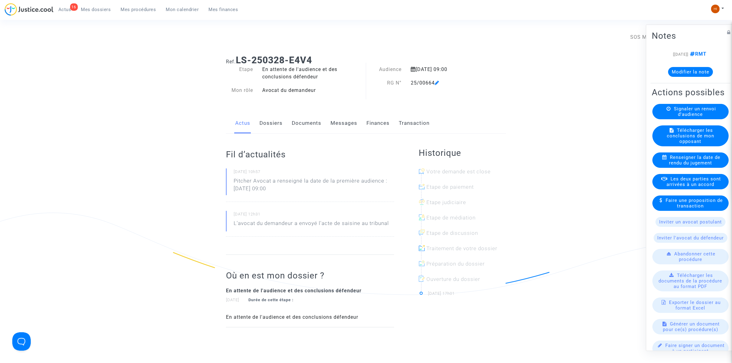
click at [316, 120] on link "Documents" at bounding box center [307, 123] width 30 height 20
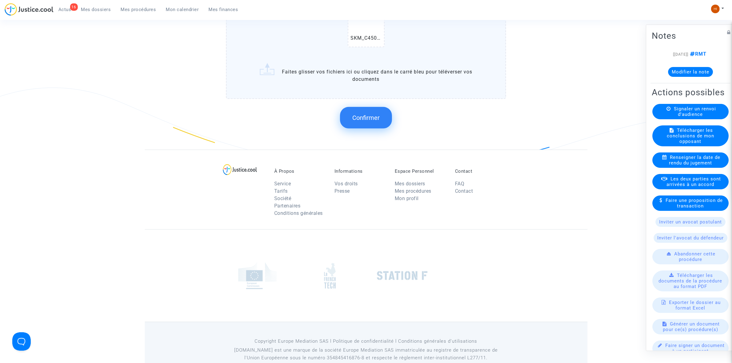
scroll to position [545, 0]
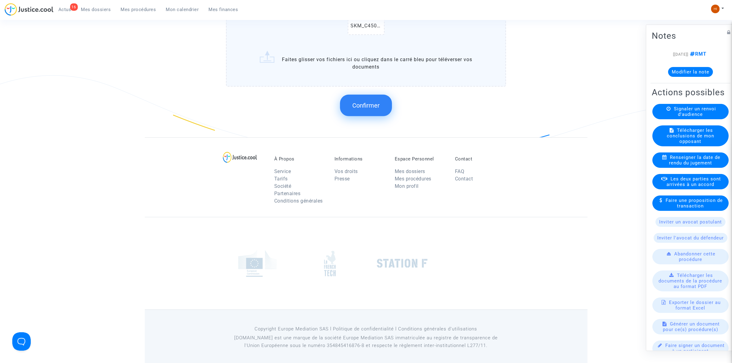
click at [350, 95] on button "Confirmer" at bounding box center [366, 106] width 52 height 22
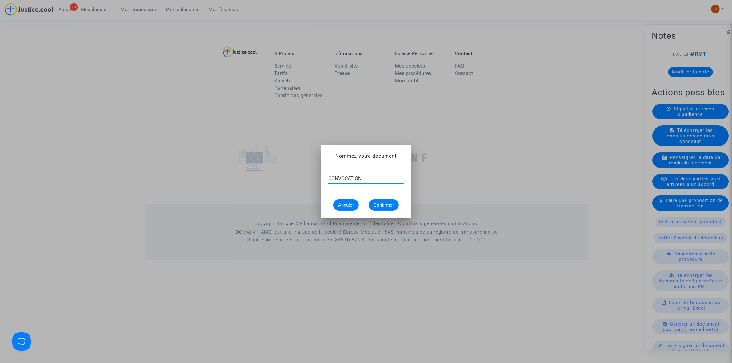
type input "CONVOCATION"
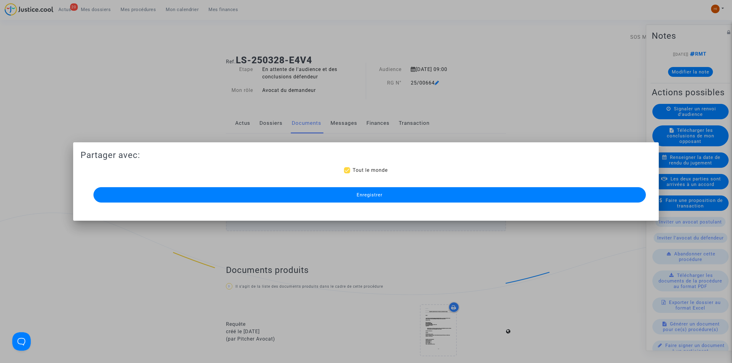
scroll to position [439, 0]
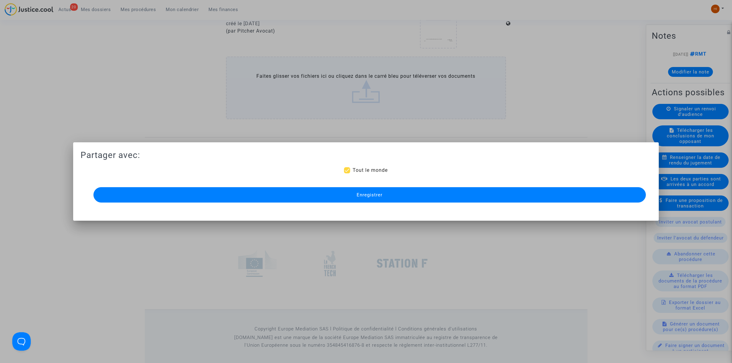
click at [351, 188] on button "Enregistrer" at bounding box center [369, 194] width 553 height 15
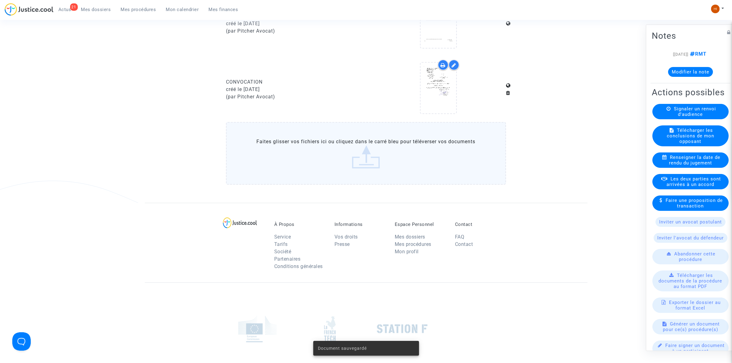
click at [147, 10] on span "Mes procédures" at bounding box center [138, 10] width 35 height 6
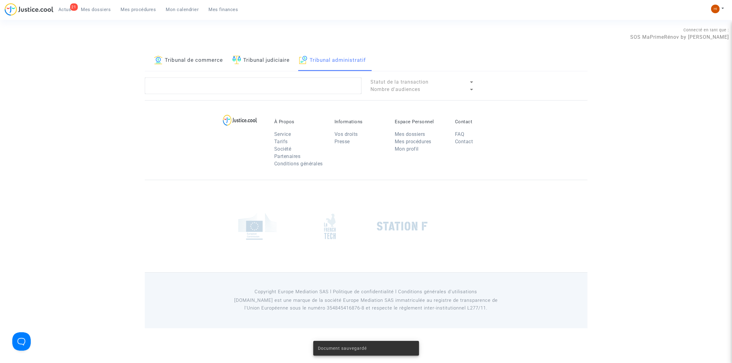
click at [260, 64] on link "Tribunal judiciaire" at bounding box center [262, 60] width 58 height 21
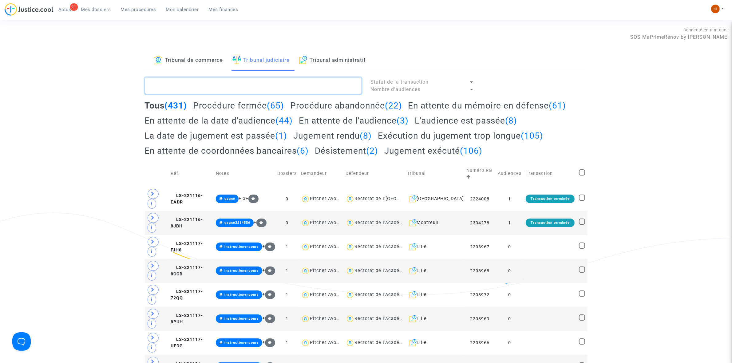
click at [257, 80] on textarea at bounding box center [253, 86] width 217 height 17
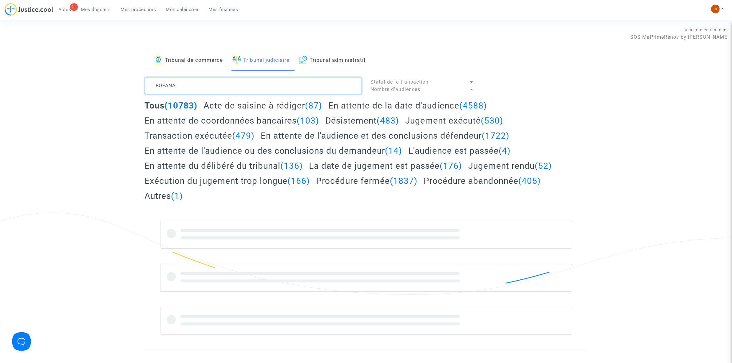
type textarea "FOFANA"
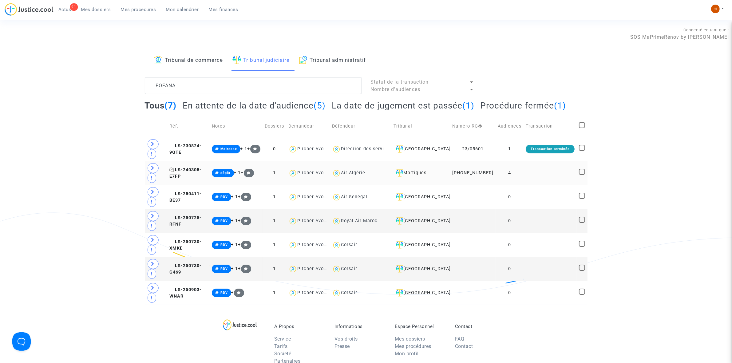
click at [184, 174] on span "LS-240305-E7FP" at bounding box center [185, 173] width 32 height 12
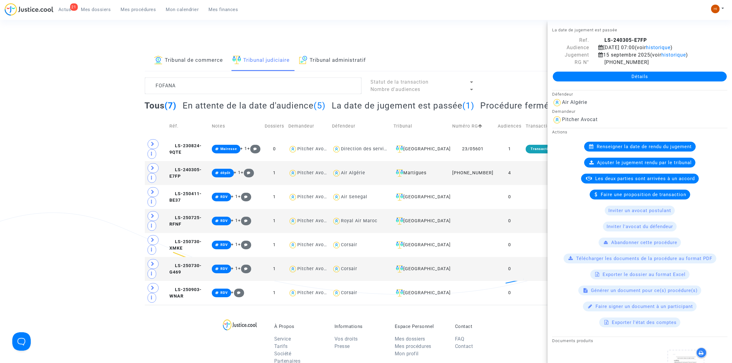
click at [610, 73] on link "Détails" at bounding box center [640, 77] width 174 height 10
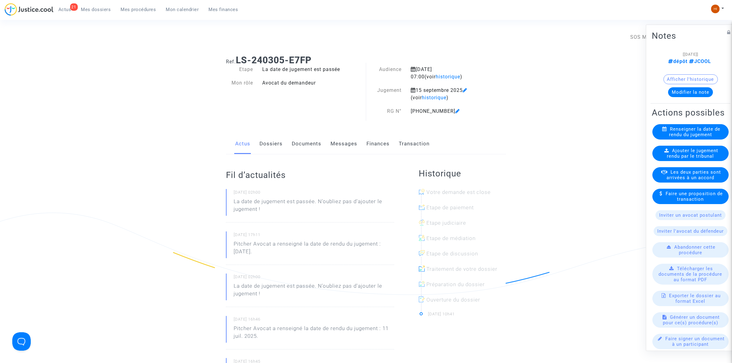
click at [273, 141] on link "Dossiers" at bounding box center [271, 144] width 23 height 20
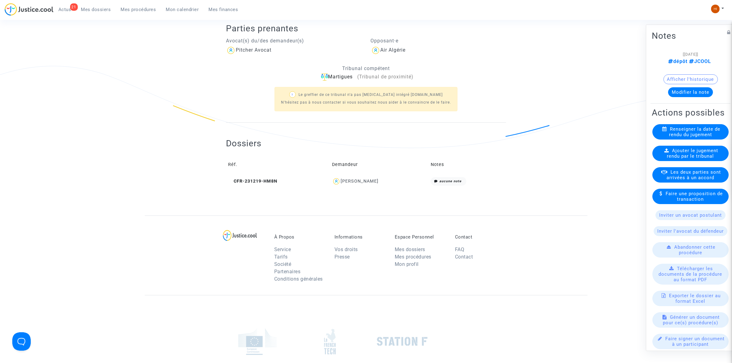
scroll to position [154, 0]
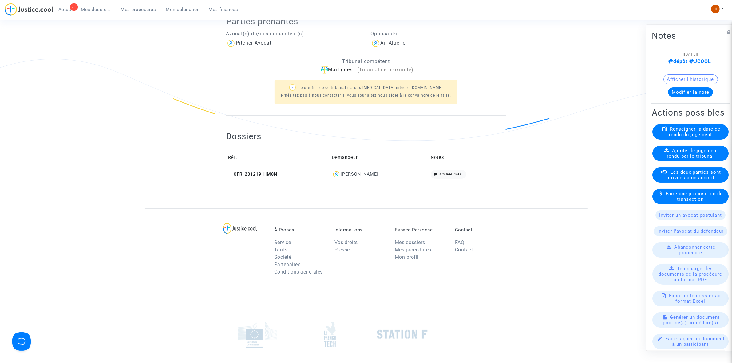
click at [242, 178] on td "CFR-231219-HM8N" at bounding box center [278, 174] width 104 height 13
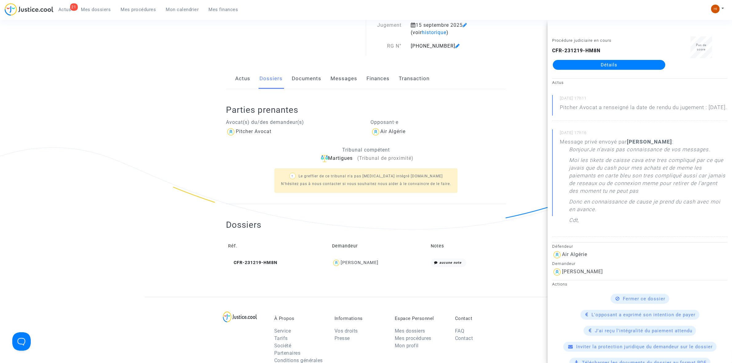
scroll to position [0, 0]
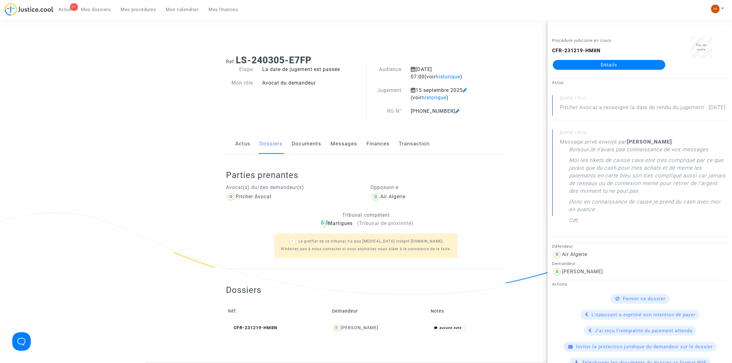
click at [312, 144] on link "Documents" at bounding box center [307, 144] width 30 height 20
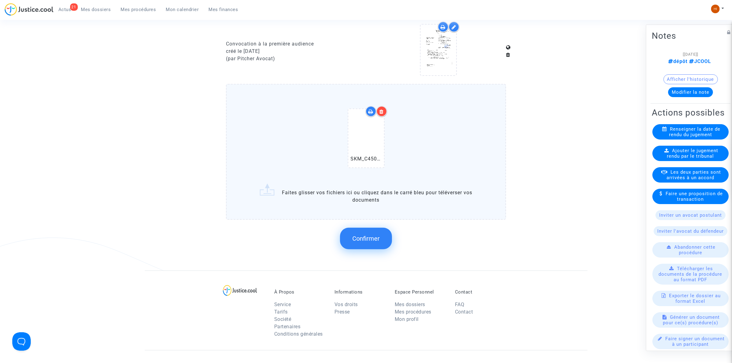
scroll to position [384, 0]
click at [357, 237] on span "Confirmer" at bounding box center [365, 236] width 27 height 7
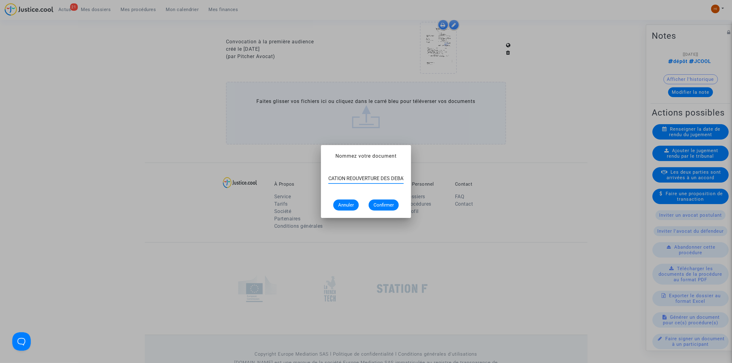
scroll to position [0, 22]
type input "CONVOCATION REOUVERTURE DES DEBATS"
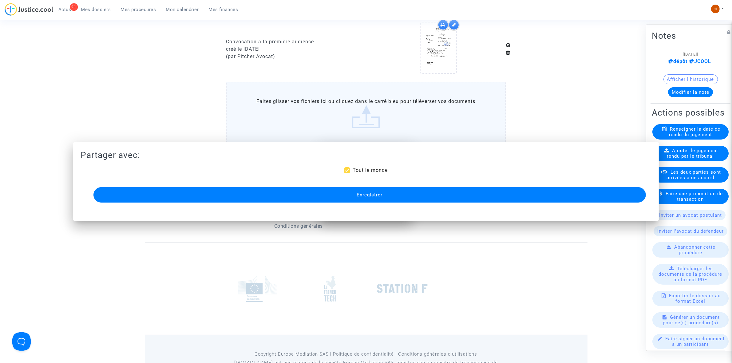
scroll to position [384, 0]
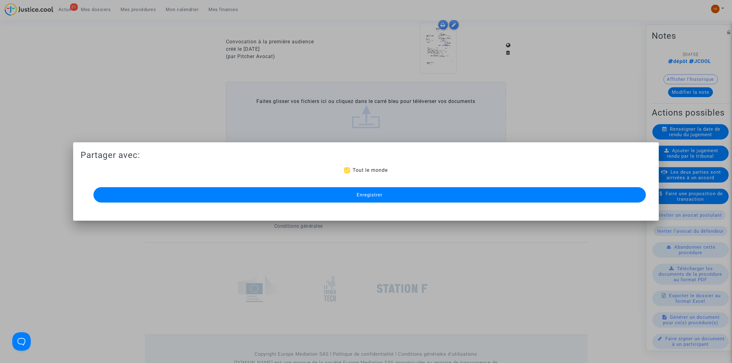
click at [435, 195] on button "Enregistrer" at bounding box center [369, 194] width 553 height 15
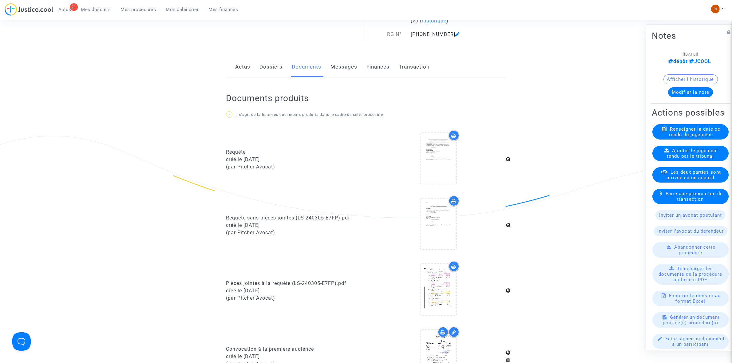
scroll to position [0, 0]
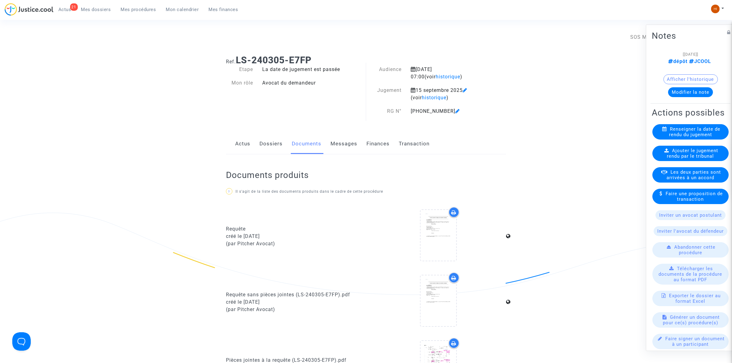
click at [467, 89] on icon at bounding box center [465, 90] width 5 height 5
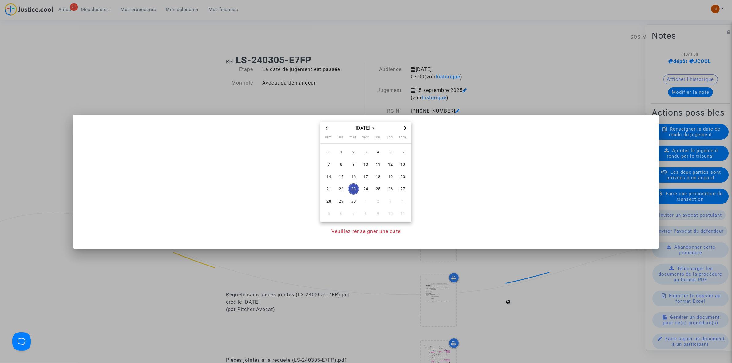
click at [391, 99] on div at bounding box center [366, 181] width 732 height 363
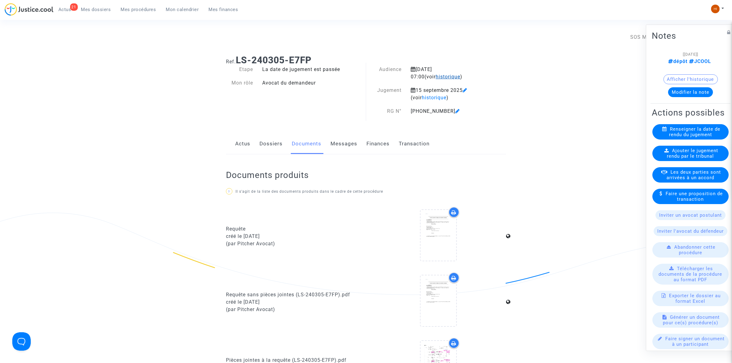
click at [436, 79] on span "historique" at bounding box center [448, 77] width 25 height 6
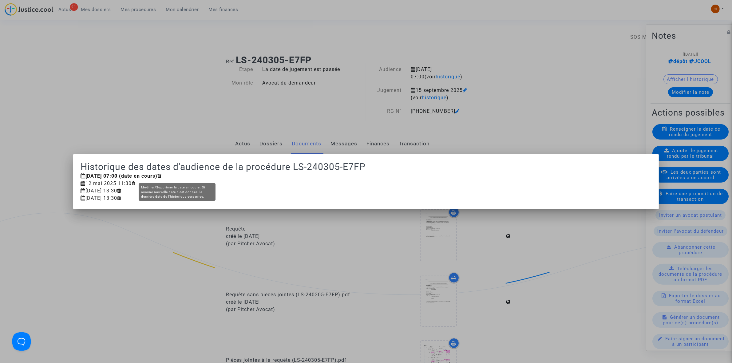
click at [162, 176] on icon at bounding box center [159, 175] width 4 height 5
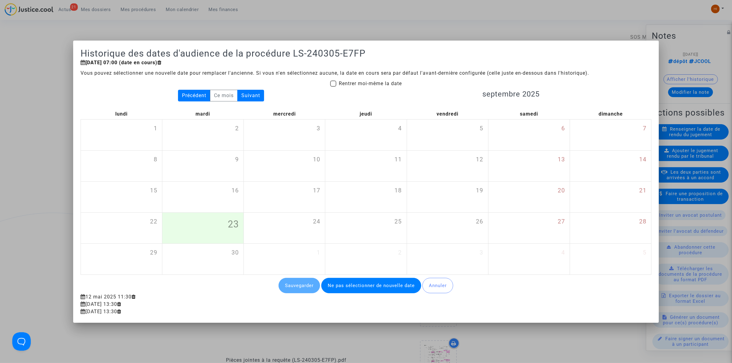
click at [369, 88] on mat-checkbox "Rentrer moi-même la date" at bounding box center [366, 85] width 72 height 10
click at [372, 85] on span "Rentrer moi-même la date" at bounding box center [370, 84] width 63 height 6
click at [333, 87] on input "Rentrer moi-même la date" at bounding box center [333, 87] width 0 height 0
checkbox input "true"
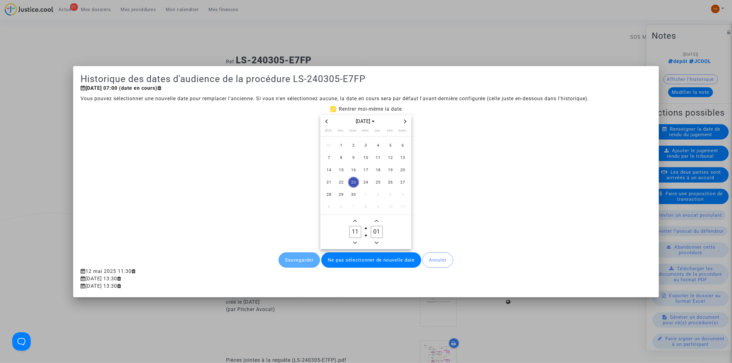
click at [405, 122] on icon "Next month" at bounding box center [405, 122] width 4 height 4
click at [339, 159] on span "8" at bounding box center [341, 157] width 11 height 11
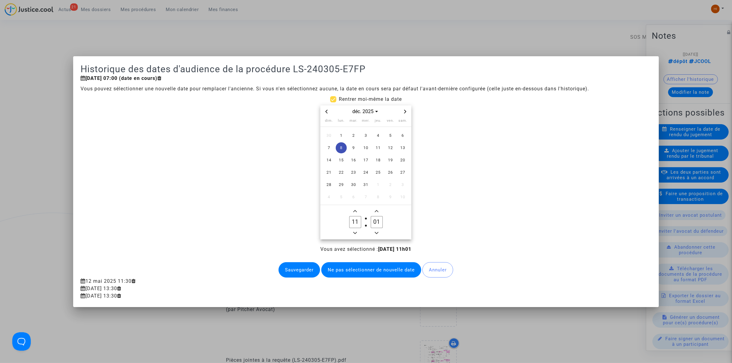
click at [359, 214] on button "Add a hour" at bounding box center [355, 212] width 7 height 8
type input "13"
drag, startPoint x: 374, startPoint y: 220, endPoint x: 378, endPoint y: 223, distance: 4.4
click at [378, 223] on input "01" at bounding box center [377, 222] width 12 height 12
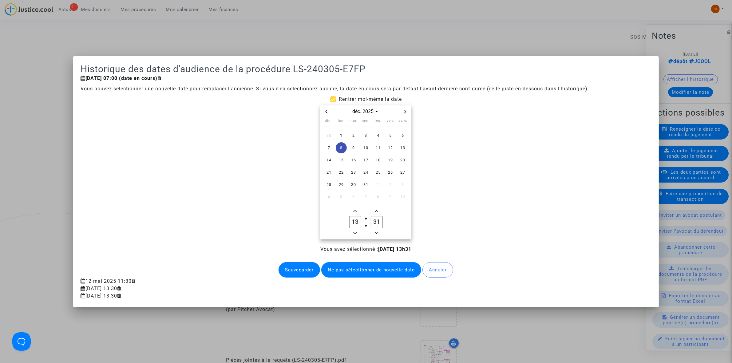
drag, startPoint x: 381, startPoint y: 222, endPoint x: 378, endPoint y: 221, distance: 3.7
click at [378, 221] on input "31" at bounding box center [377, 222] width 12 height 12
type input "30"
click at [304, 266] on button "Sauvegarder" at bounding box center [300, 269] width 42 height 15
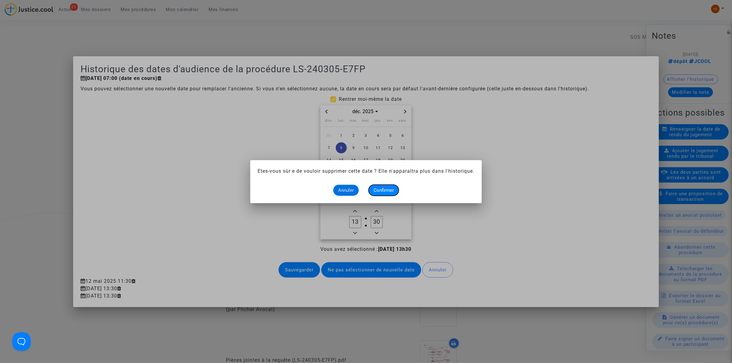
click at [389, 185] on button "Confirmer" at bounding box center [384, 190] width 30 height 11
